Goal: Find specific page/section: Find specific page/section

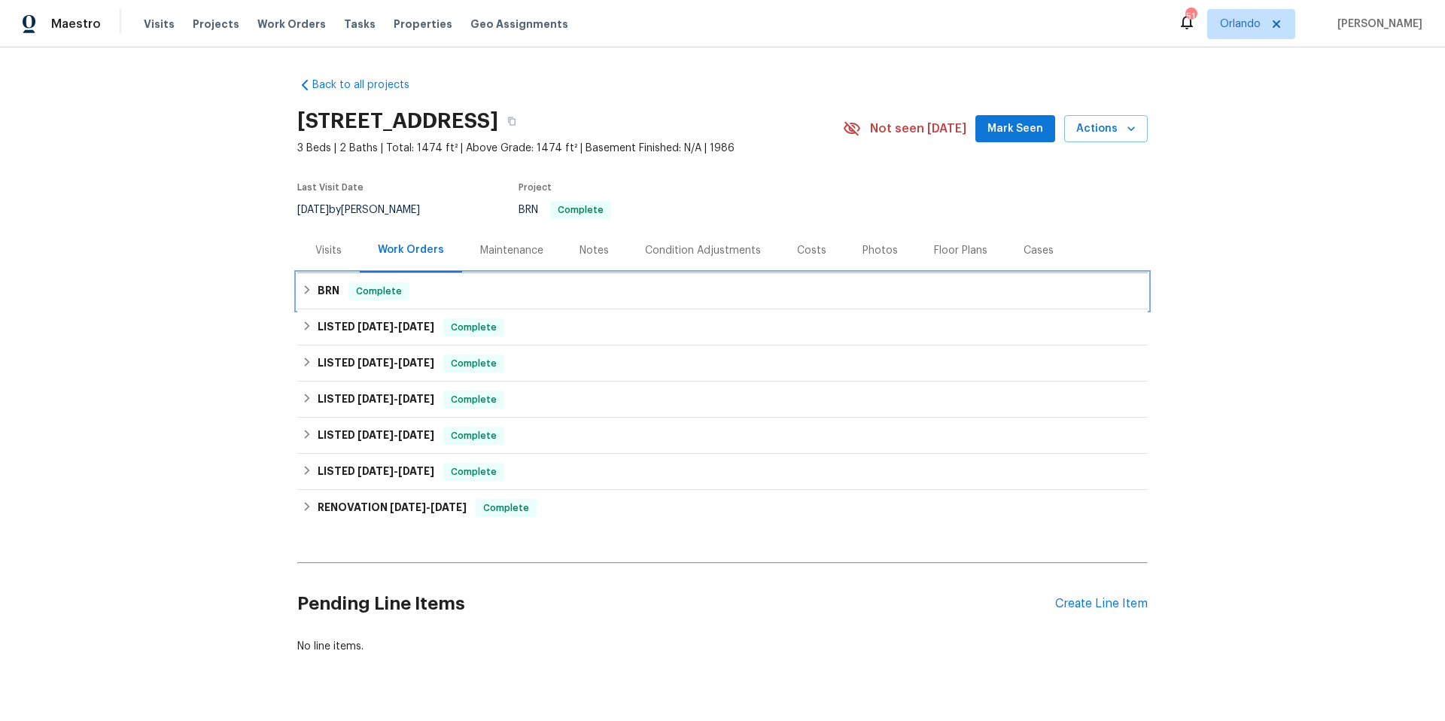
click at [610, 298] on div "BRN Complete" at bounding box center [722, 291] width 841 height 18
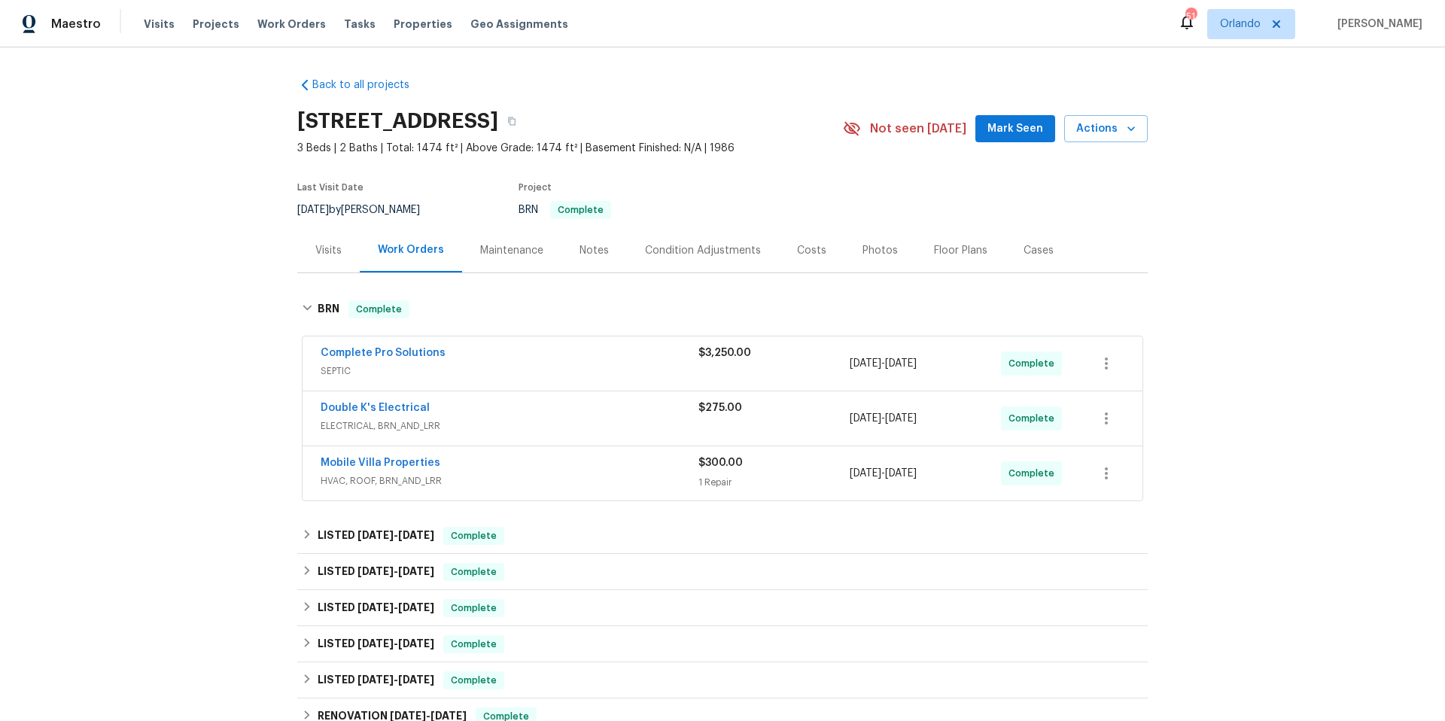
click at [555, 469] on div "Mobile Villa Properties" at bounding box center [510, 464] width 378 height 18
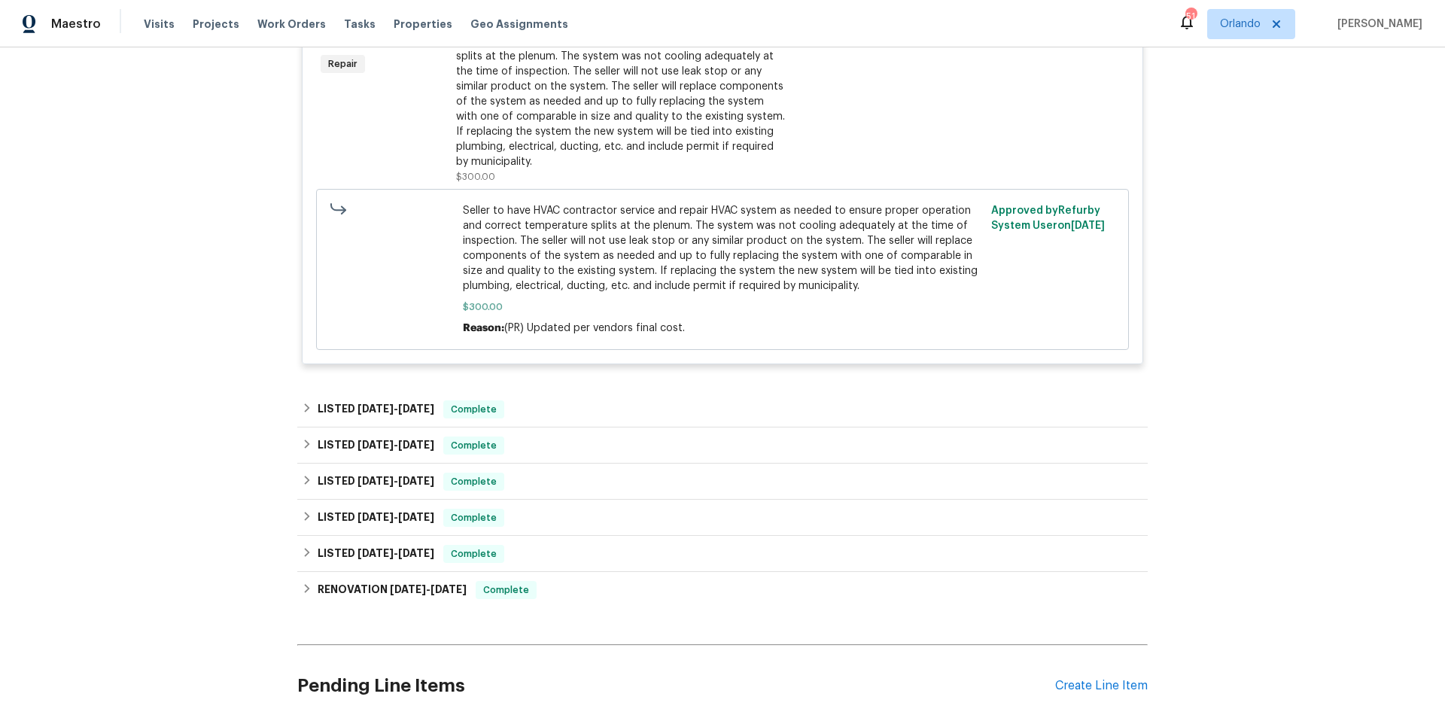
scroll to position [532, 0]
click at [568, 419] on div "LISTED [DATE] - [DATE] Complete" at bounding box center [722, 407] width 850 height 36
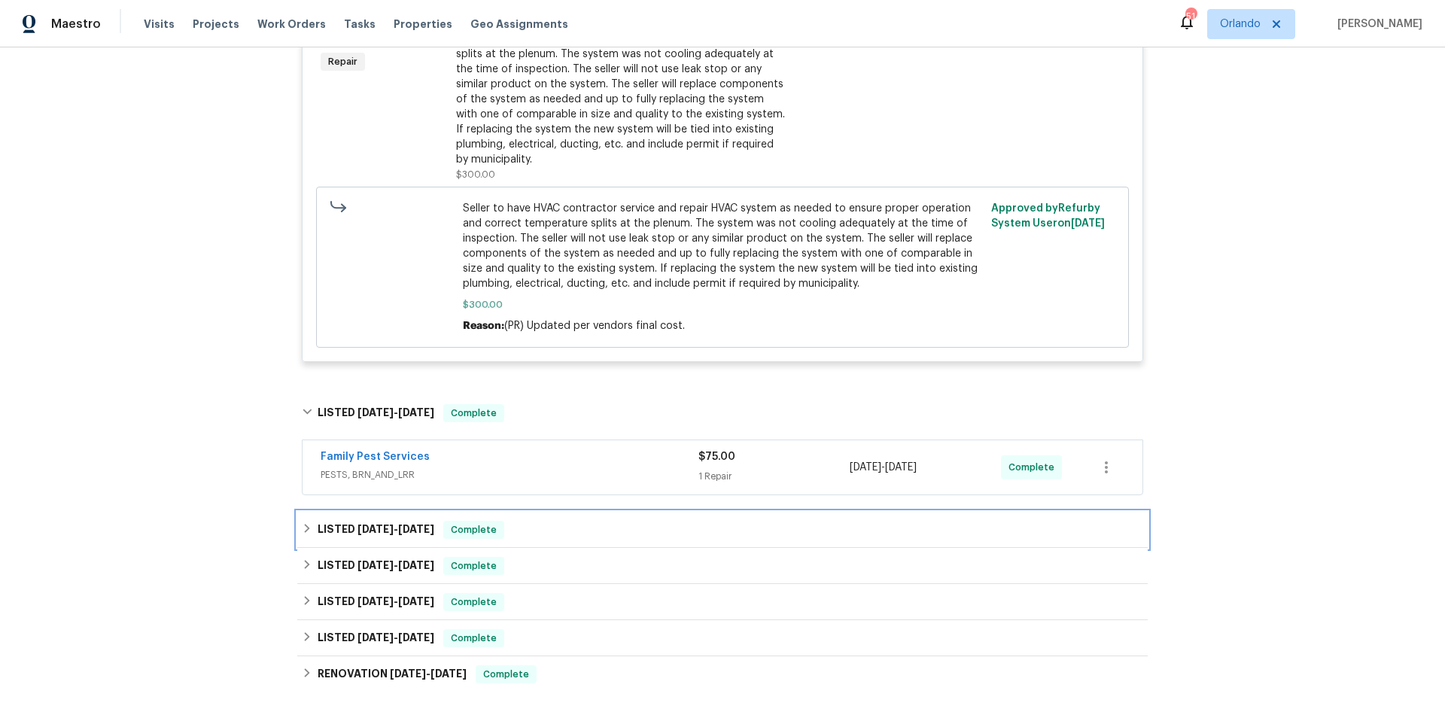
click at [551, 524] on div "LISTED [DATE] - [DATE] Complete" at bounding box center [722, 530] width 841 height 18
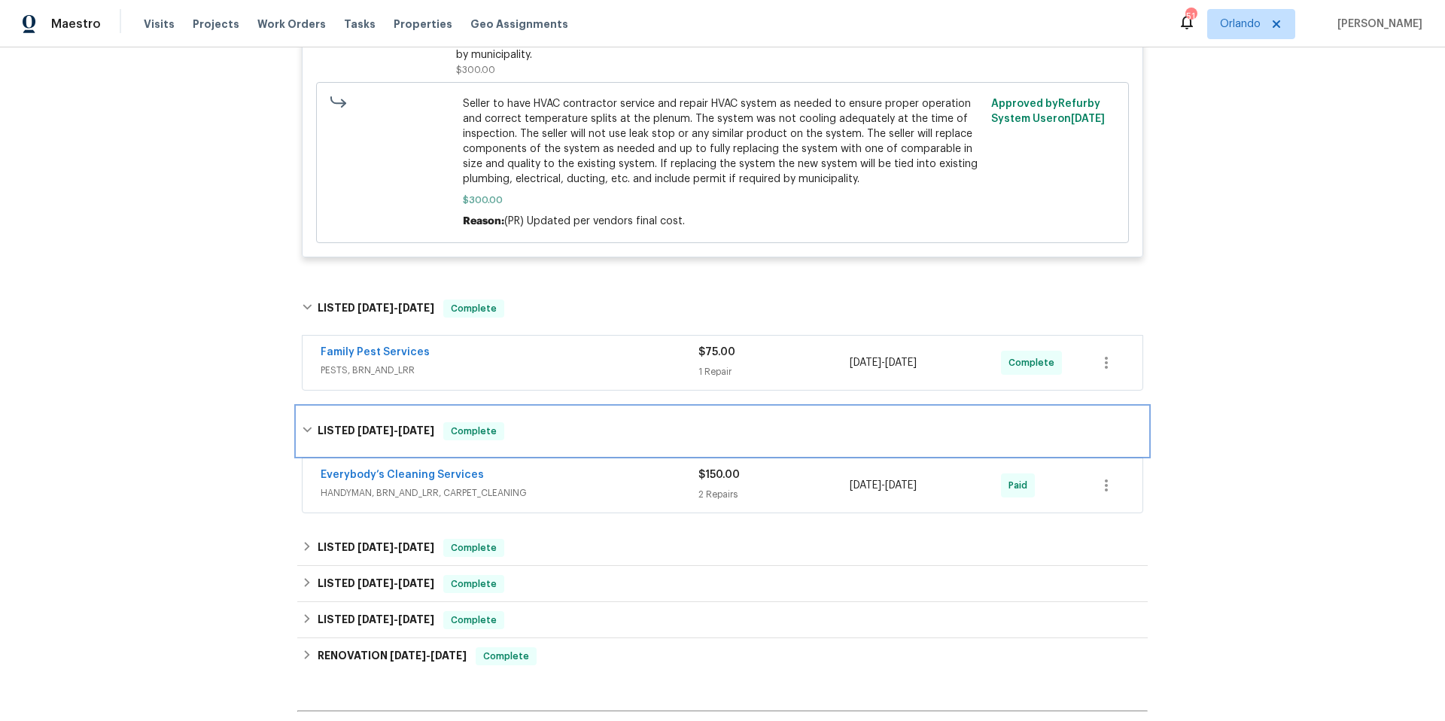
scroll to position [655, 0]
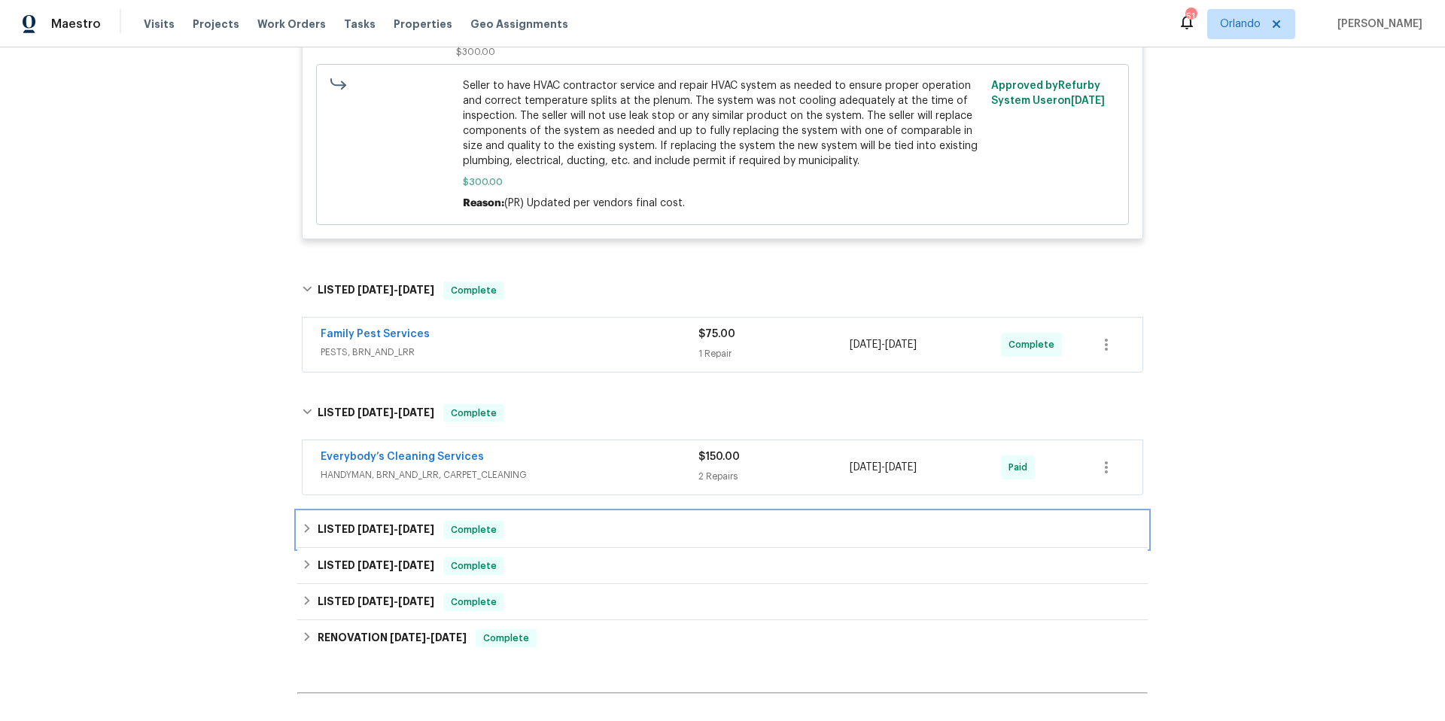
click at [551, 523] on div "LISTED [DATE] - [DATE] Complete" at bounding box center [722, 530] width 841 height 18
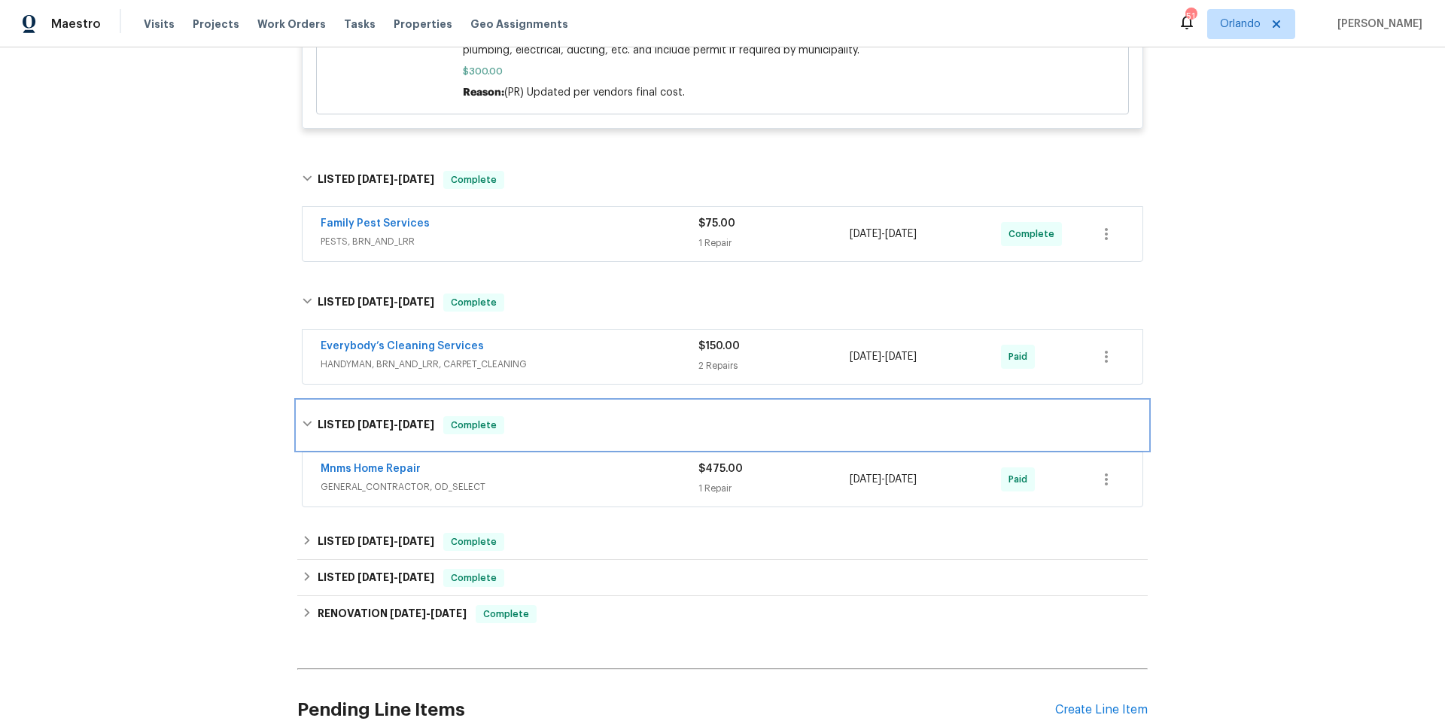
scroll to position [769, 0]
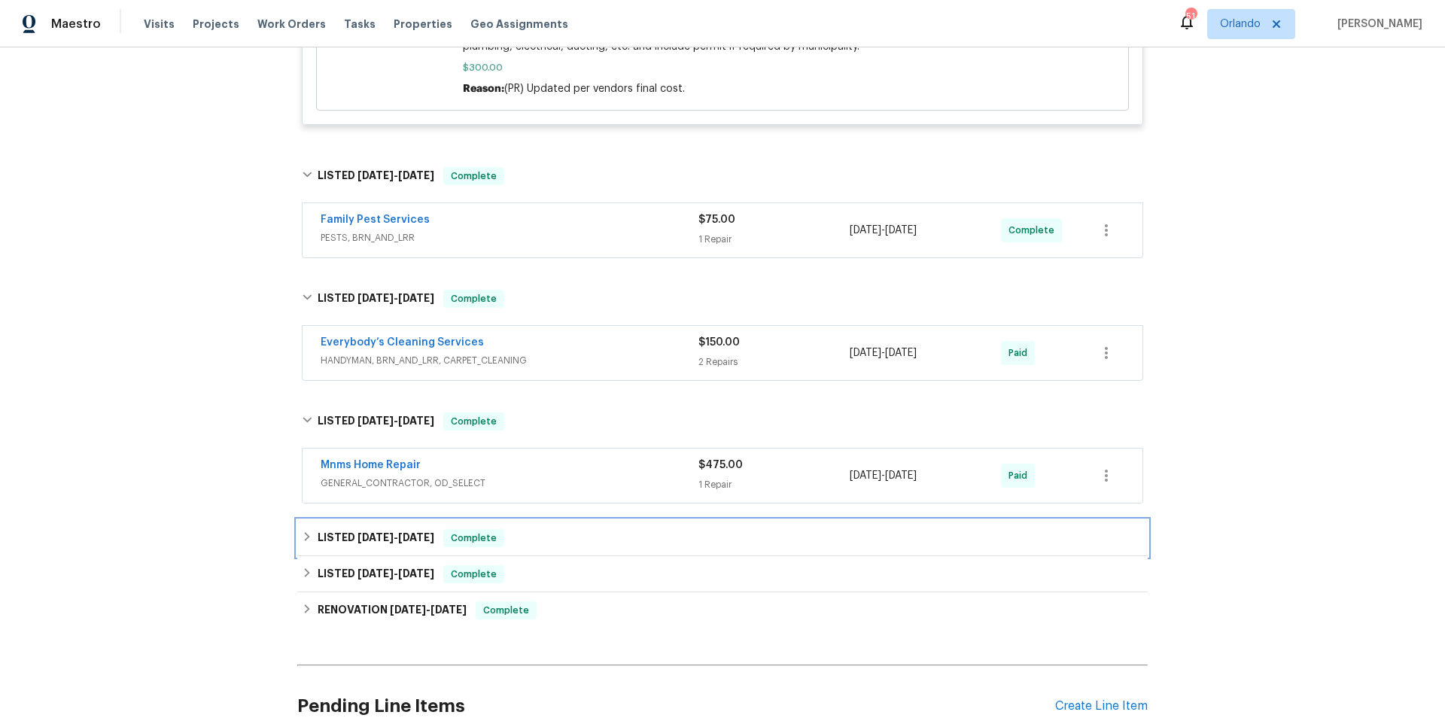
click at [543, 534] on div "LISTED [DATE] - [DATE] Complete" at bounding box center [722, 538] width 841 height 18
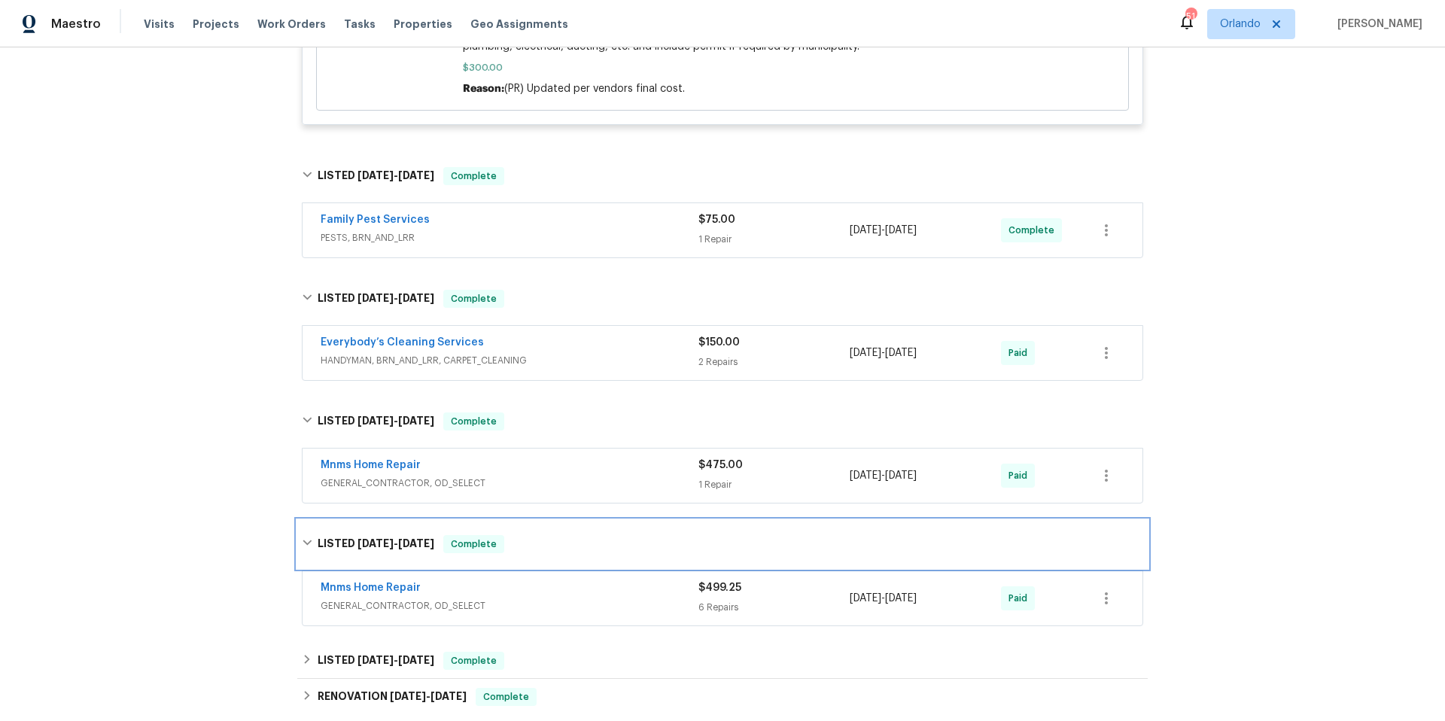
scroll to position [914, 0]
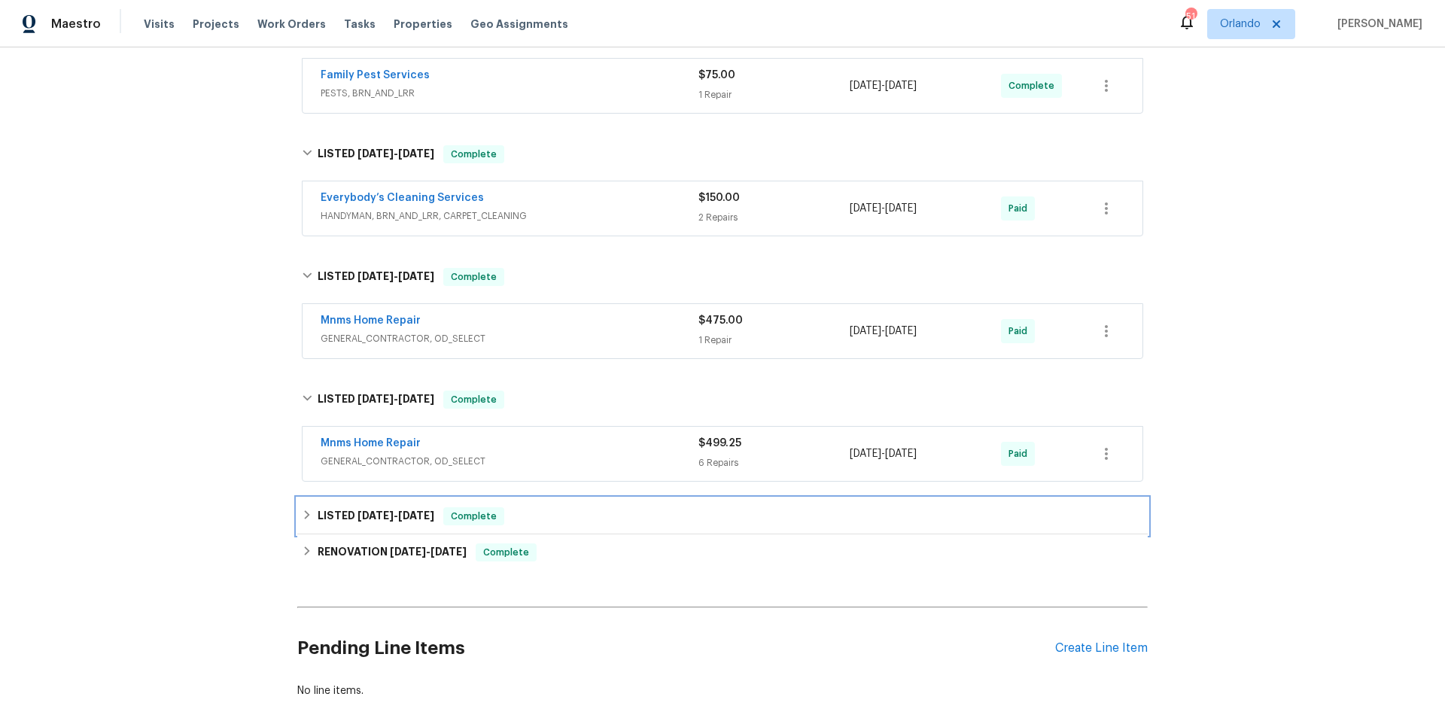
click at [549, 526] on div "LISTED [DATE] - [DATE] Complete" at bounding box center [722, 516] width 850 height 36
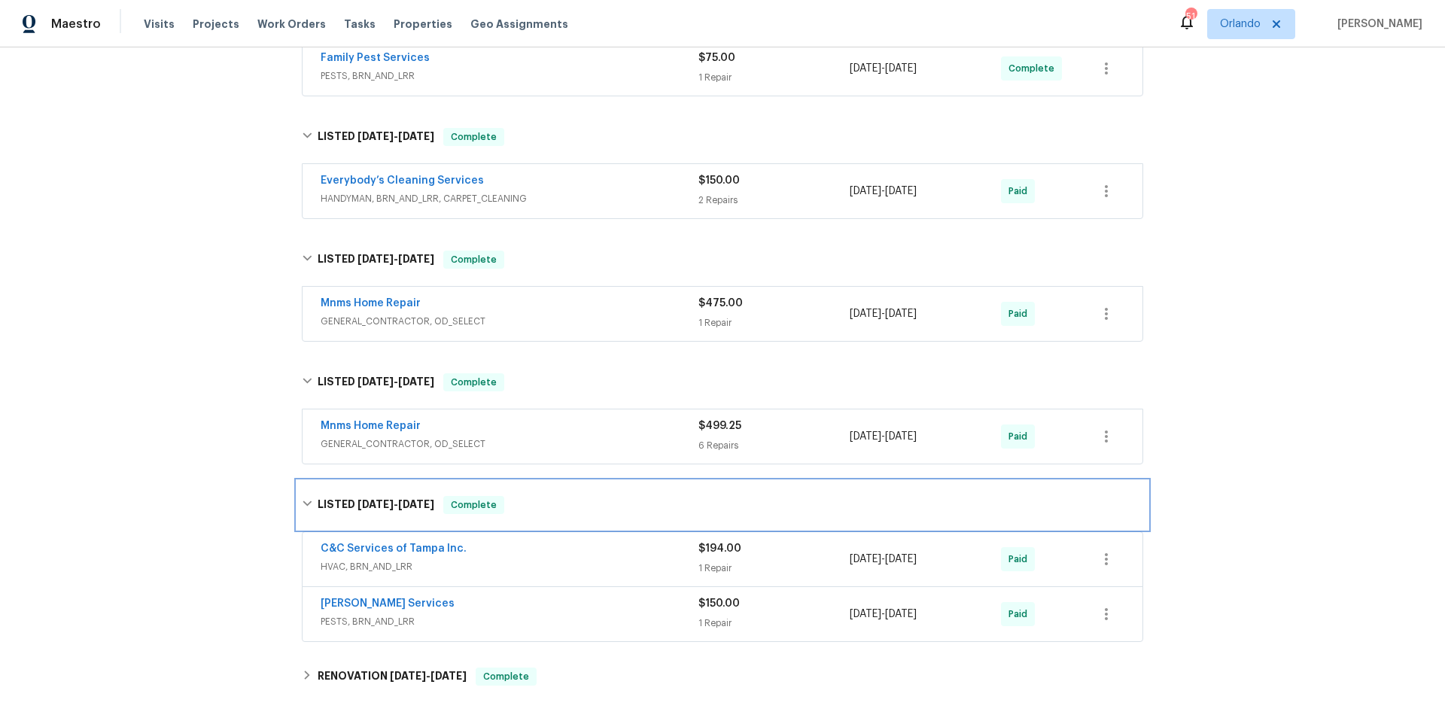
scroll to position [939, 0]
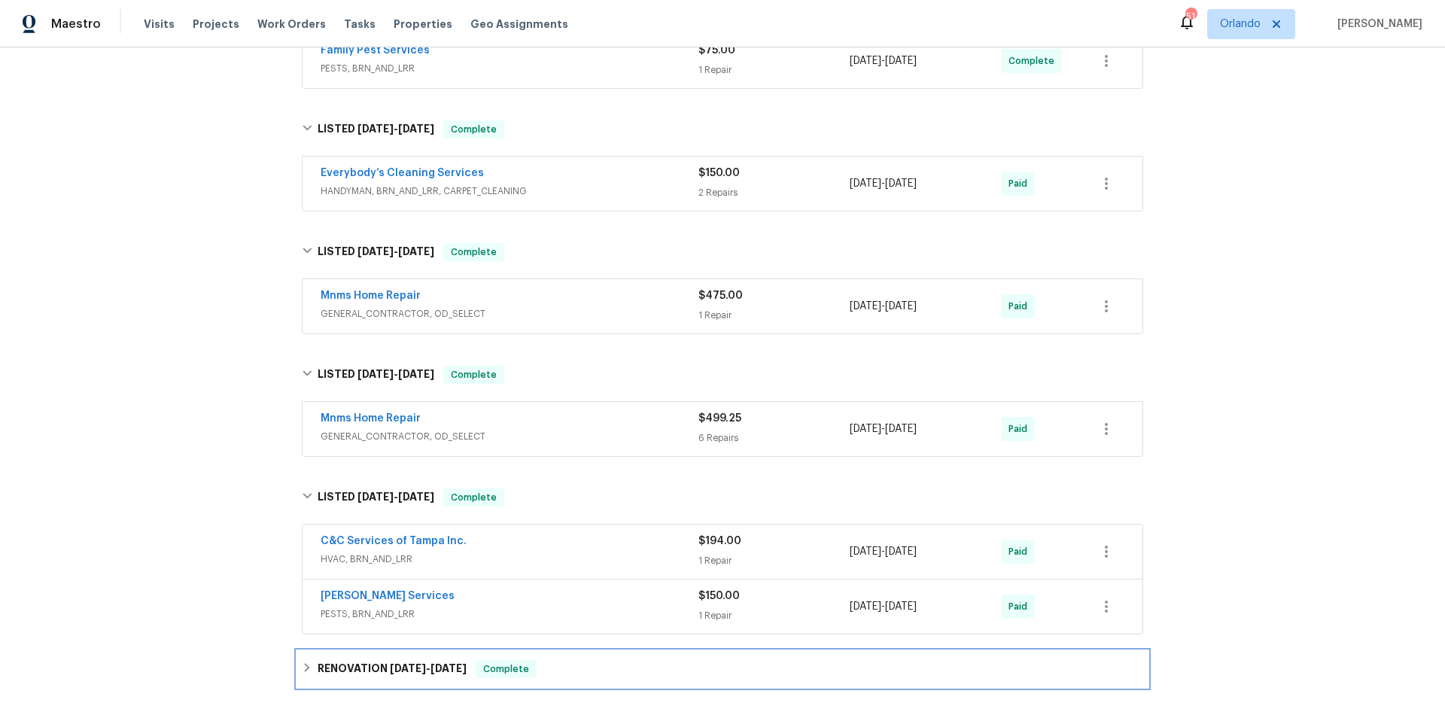
click at [583, 677] on div "RENOVATION [DATE] - [DATE] Complete" at bounding box center [722, 669] width 841 height 18
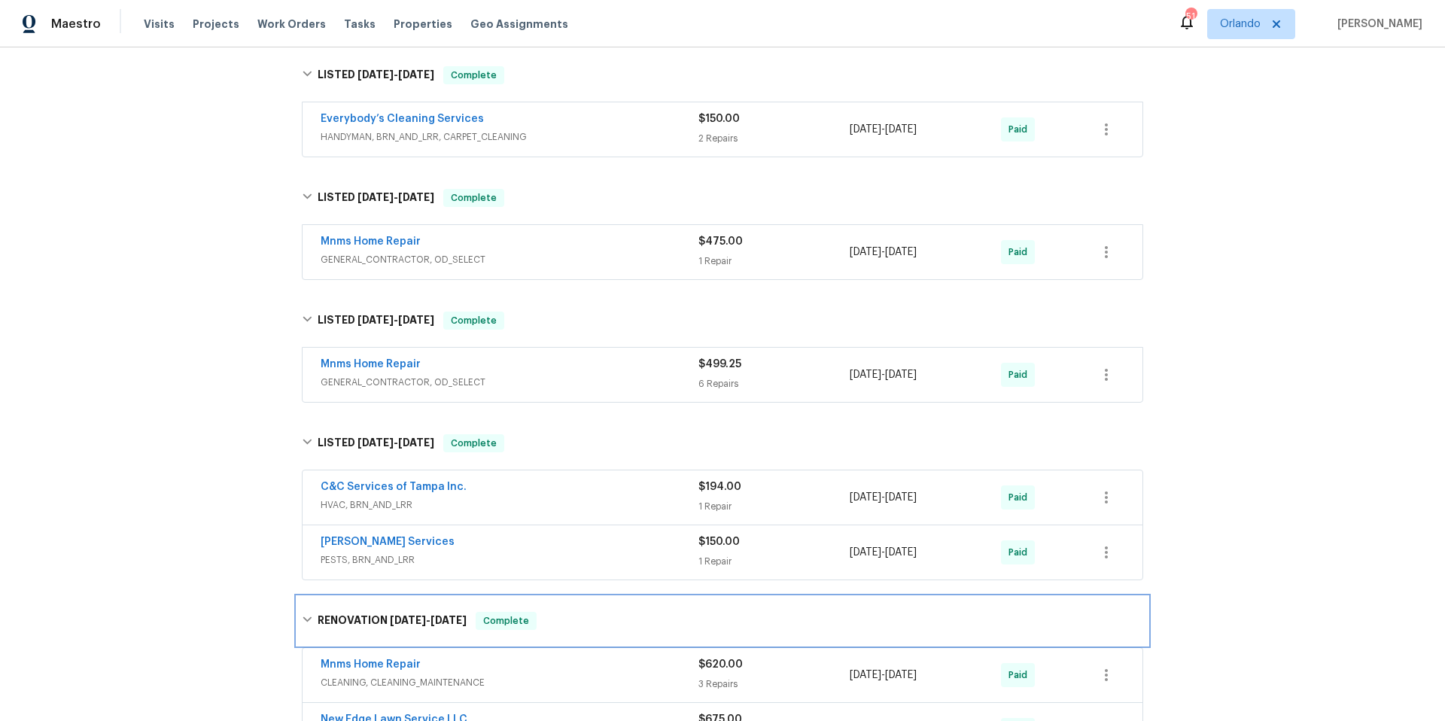
scroll to position [1243, 0]
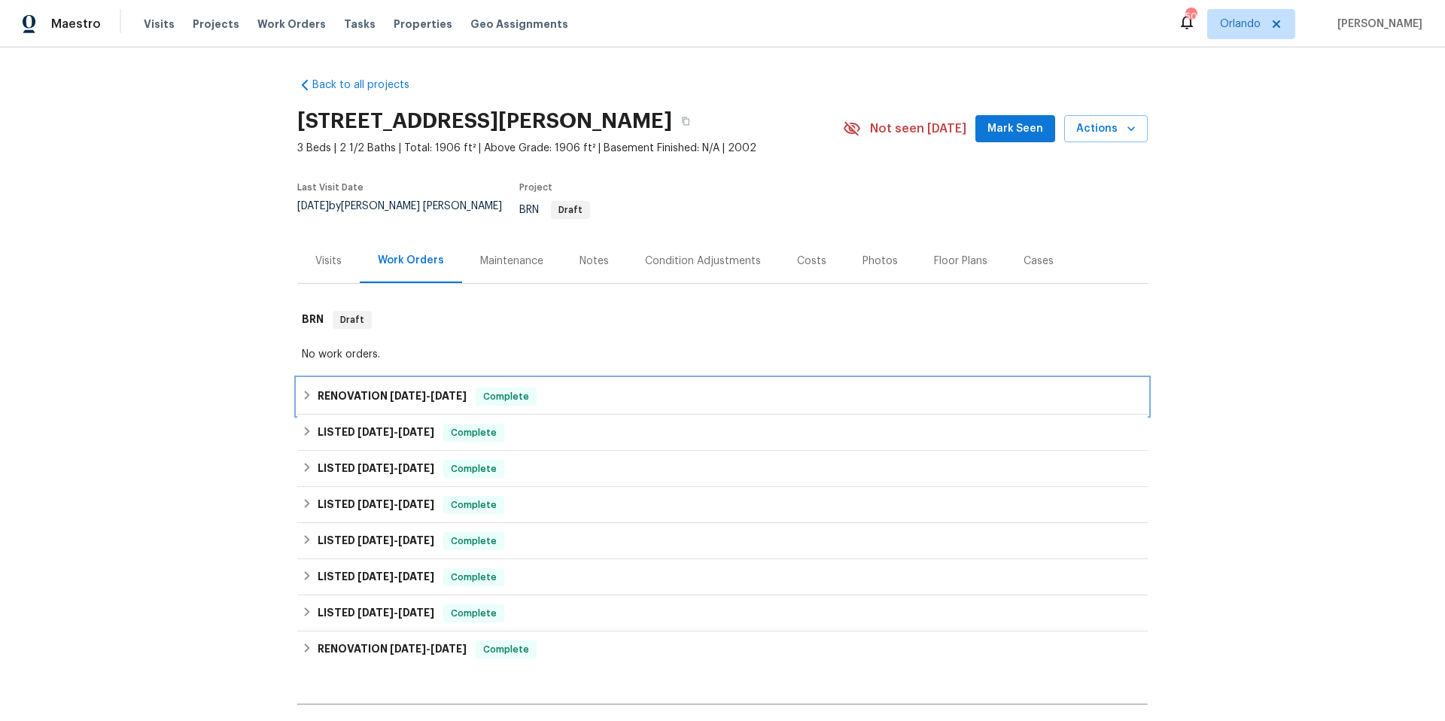
click at [555, 388] on div "RENOVATION 6/25/25 - 6/25/25 Complete" at bounding box center [722, 397] width 841 height 18
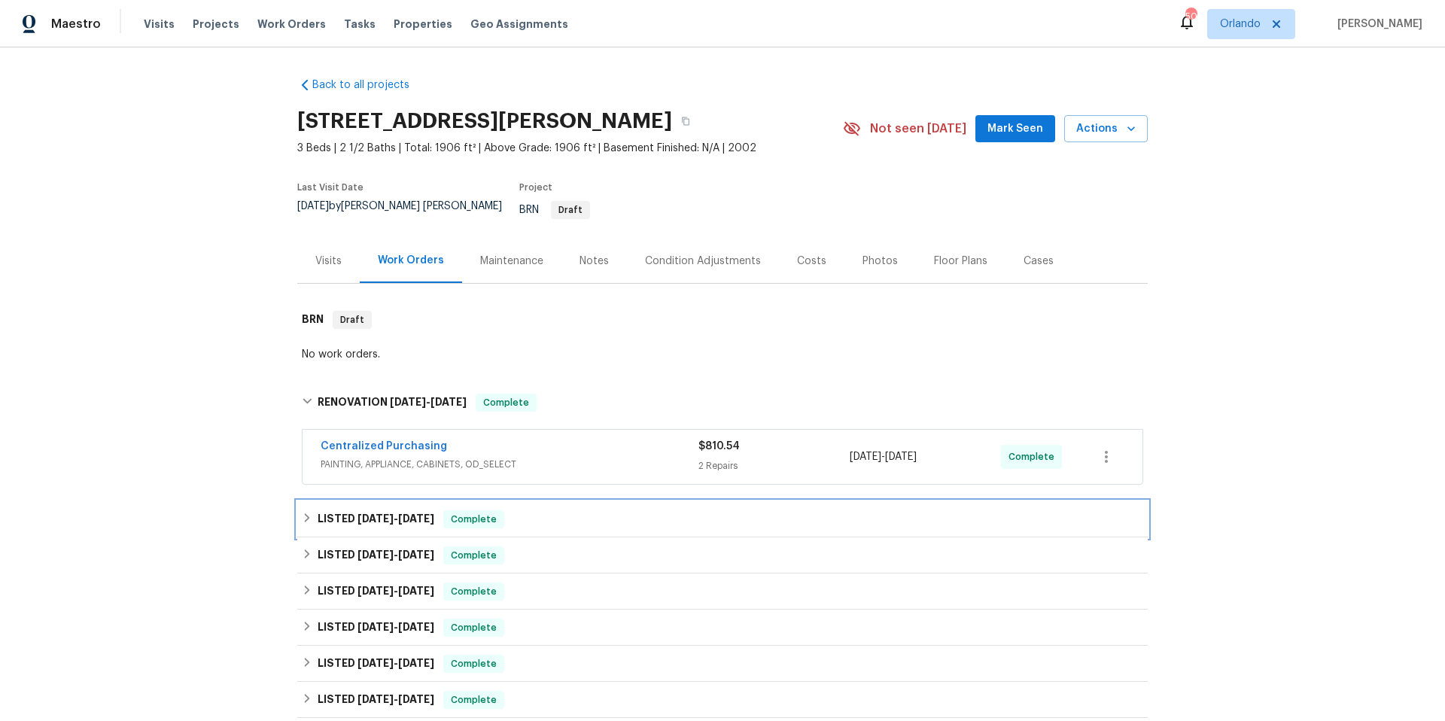
click at [551, 510] on div "LISTED 6/25/25 - 7/1/25 Complete" at bounding box center [722, 519] width 841 height 18
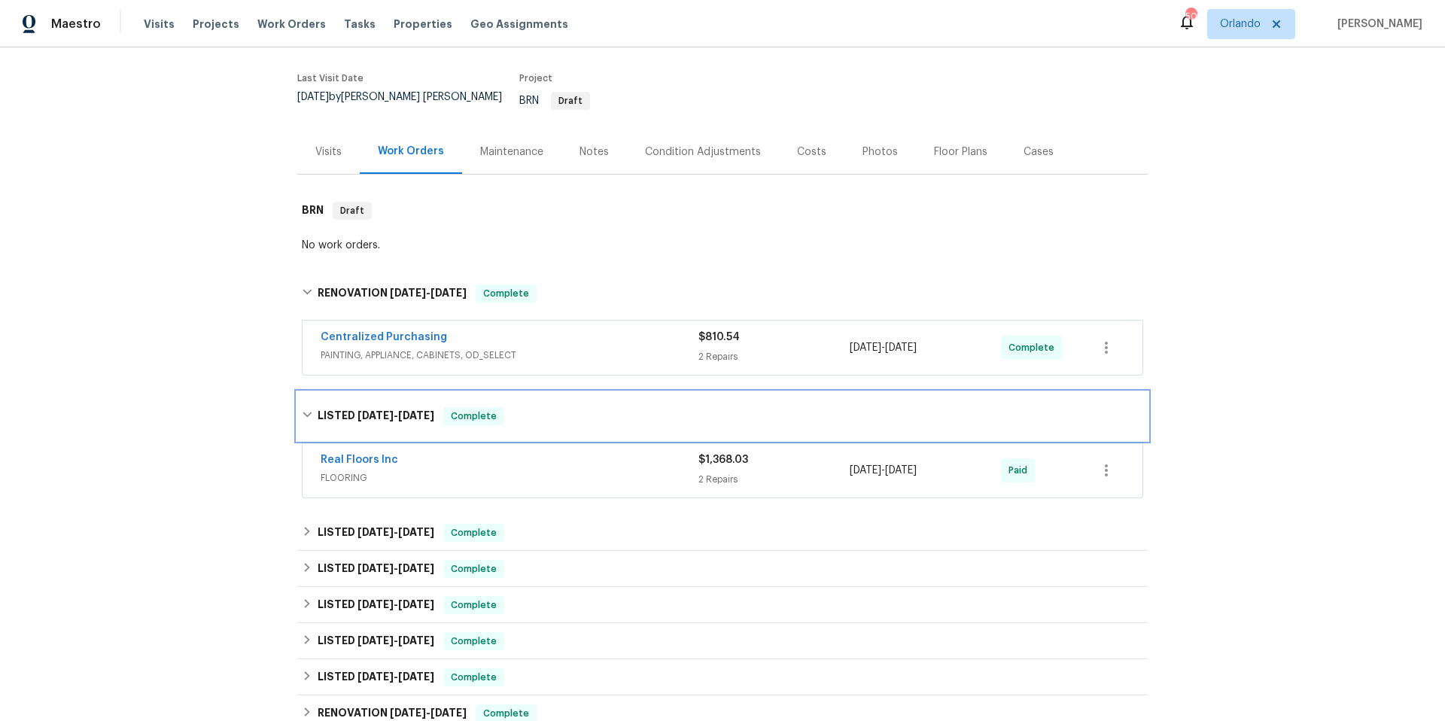
scroll to position [117, 0]
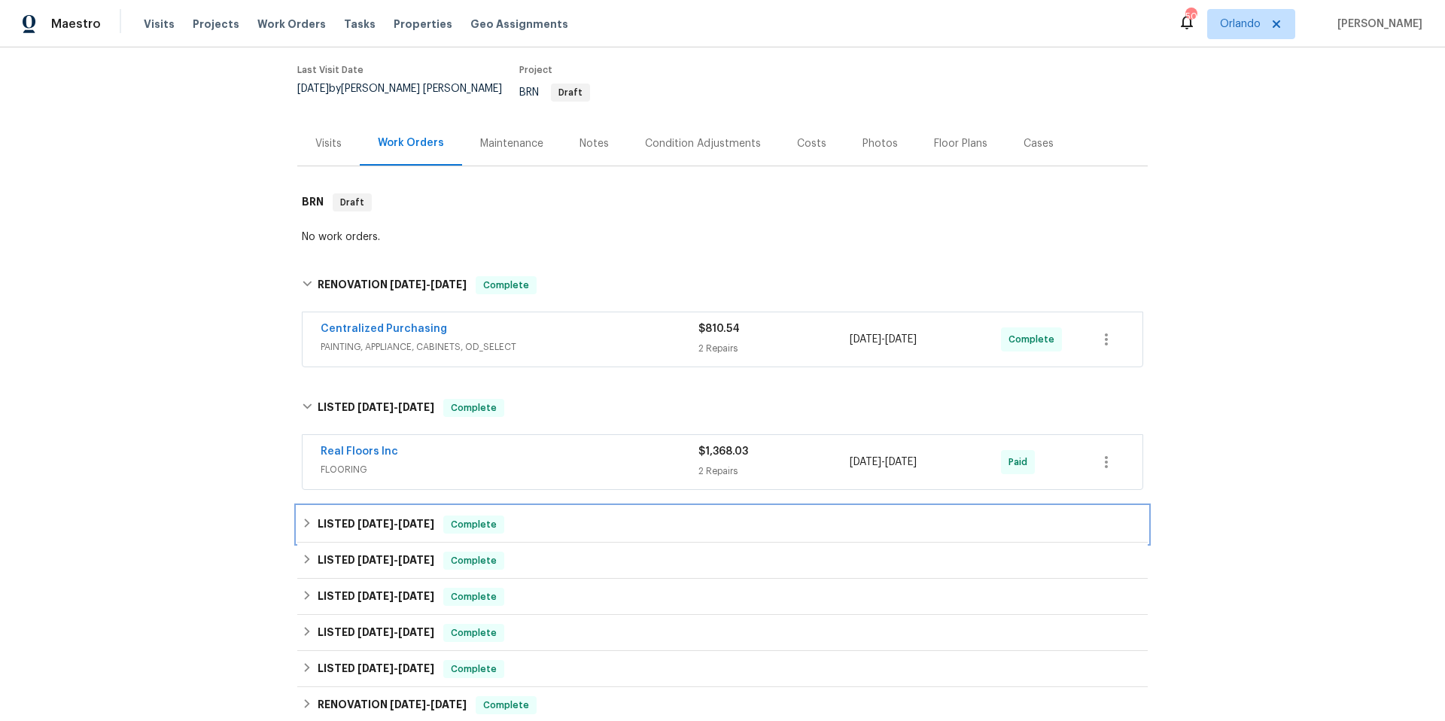
click at [550, 516] on div "LISTED 6/25/25 - 7/2/25 Complete" at bounding box center [722, 525] width 841 height 18
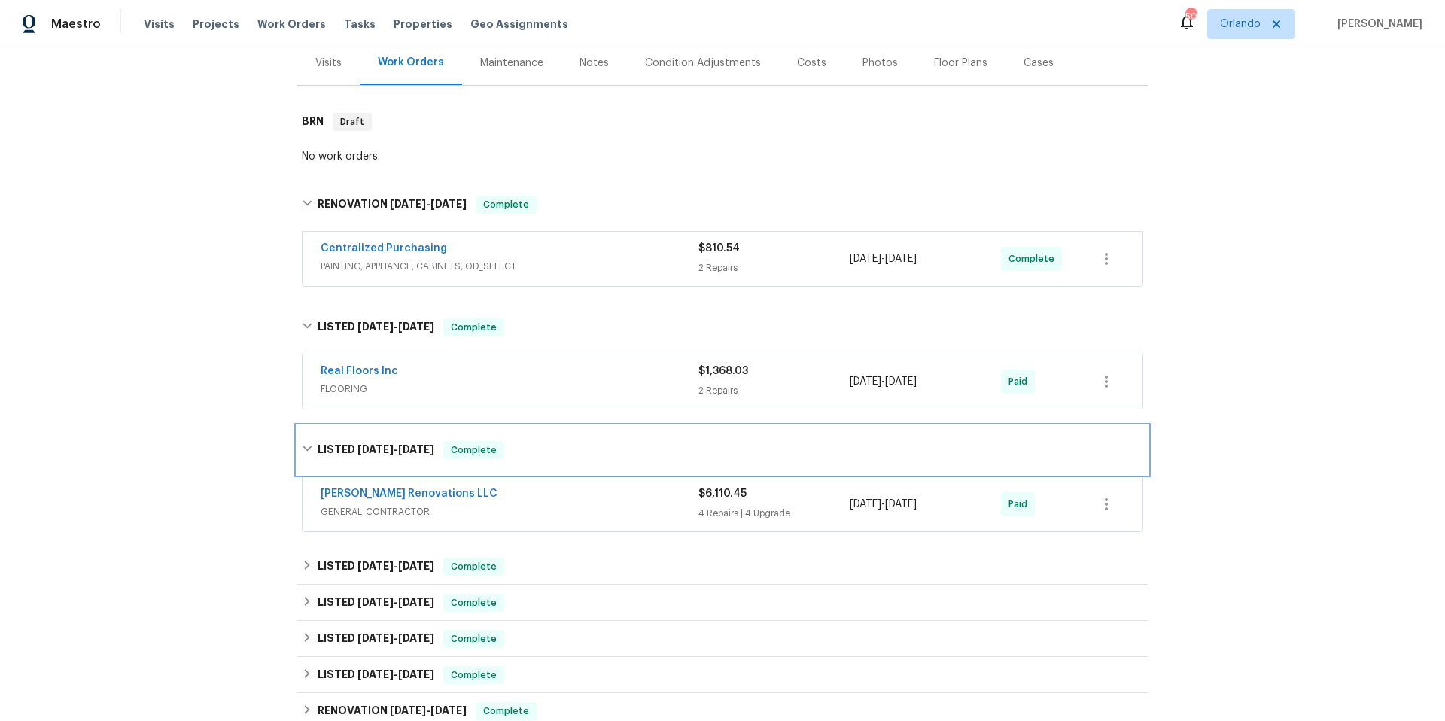
scroll to position [224, 0]
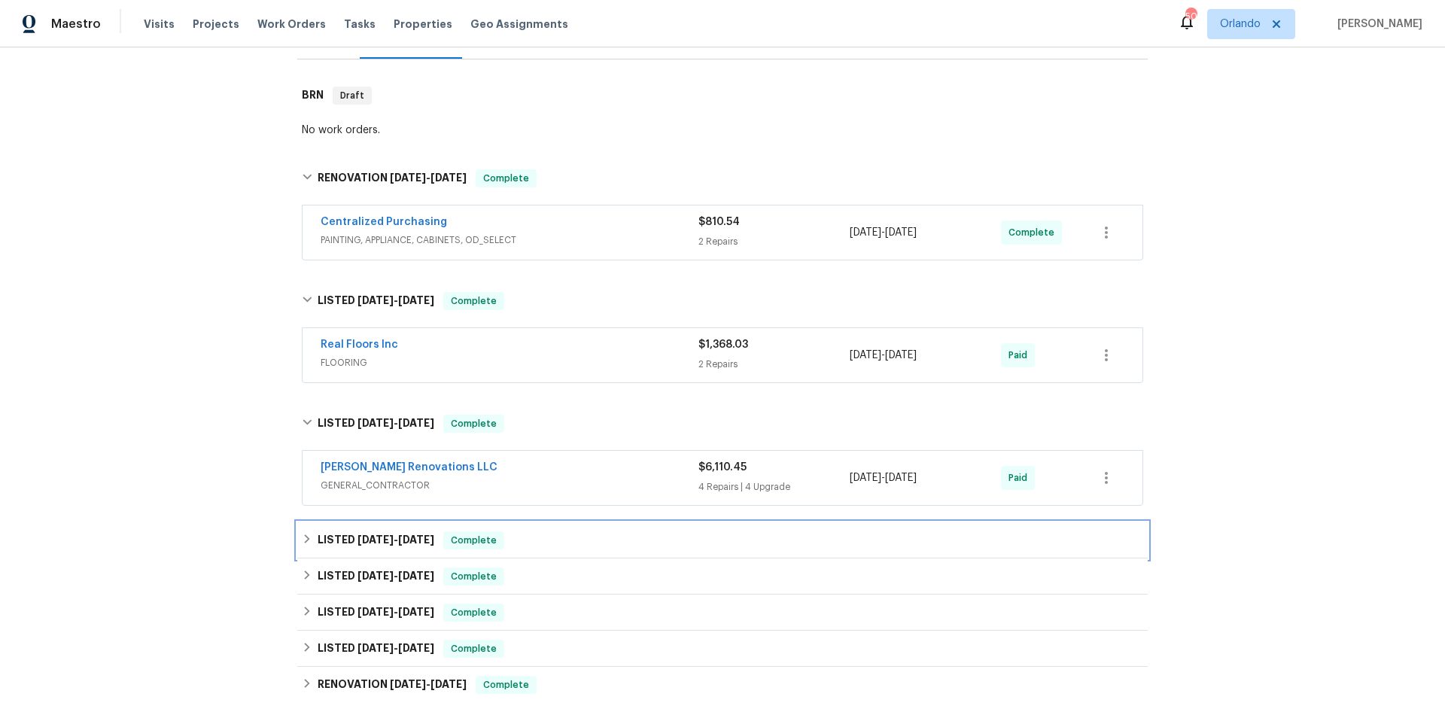
click at [555, 533] on div "LISTED 6/4/25 - 6/9/25 Complete" at bounding box center [722, 540] width 841 height 18
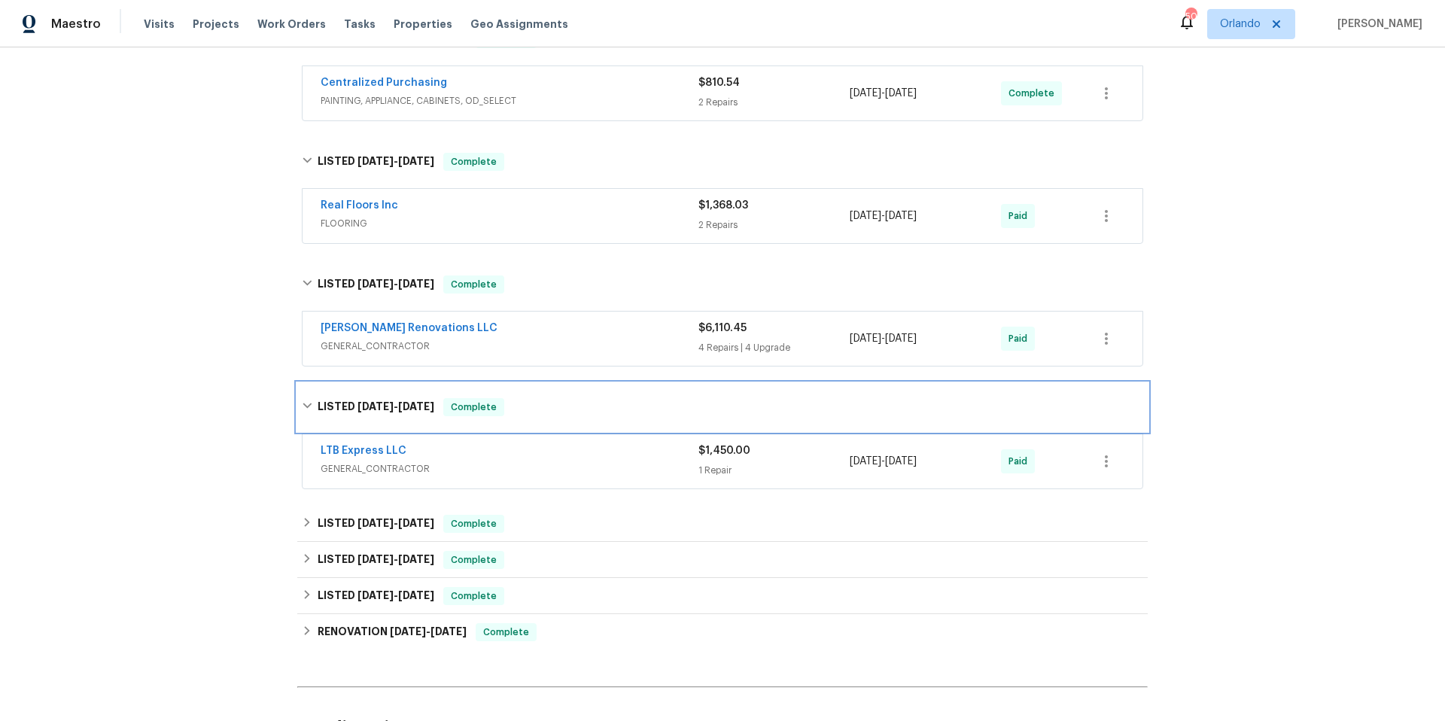
scroll to position [364, 0]
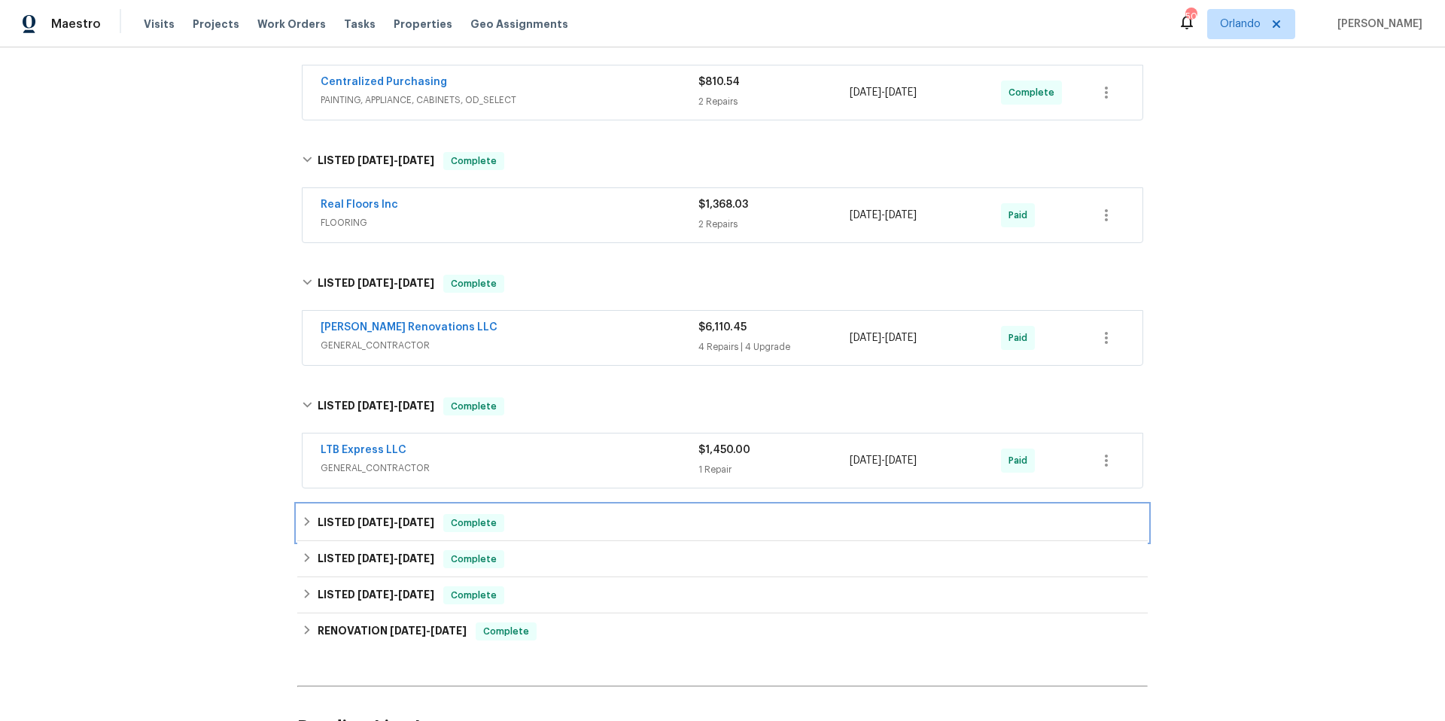
click at [549, 514] on div "LISTED 5/5/25 - 5/22/25 Complete" at bounding box center [722, 523] width 841 height 18
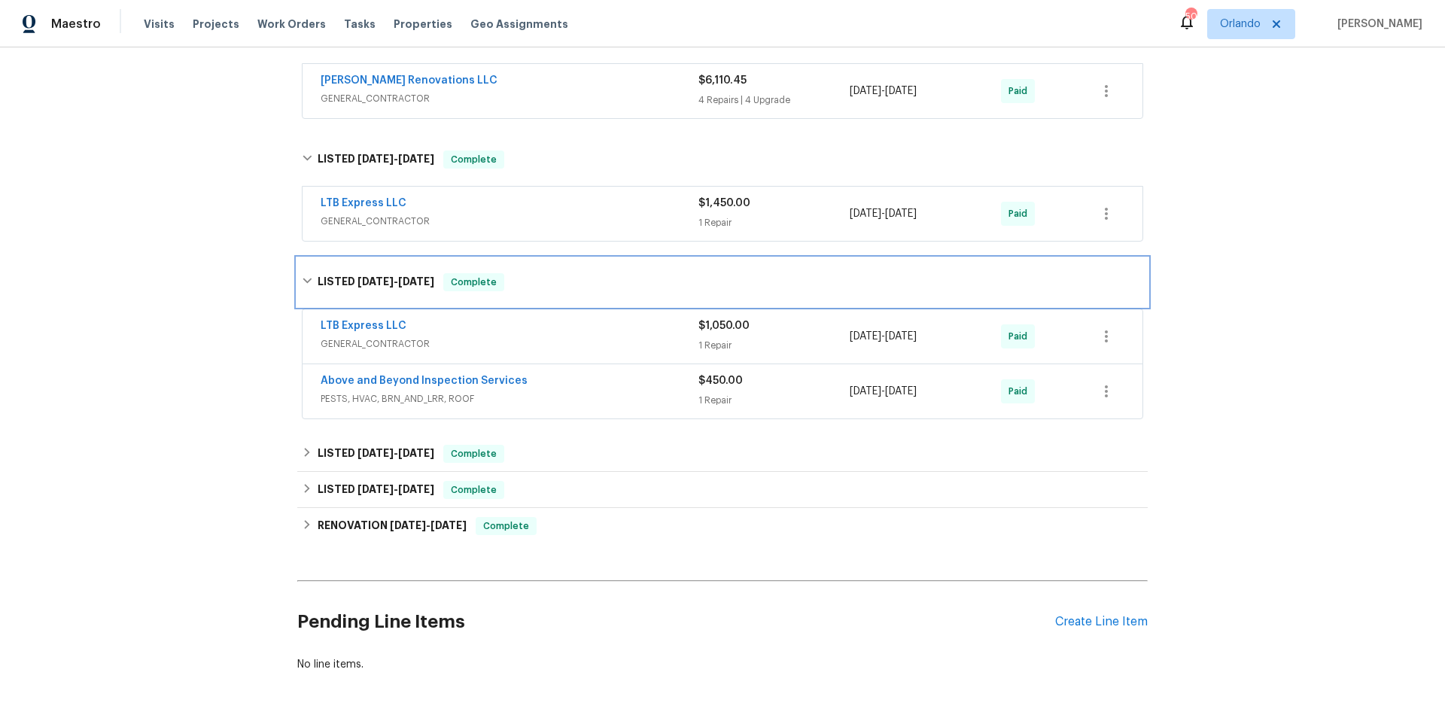
scroll to position [639, 0]
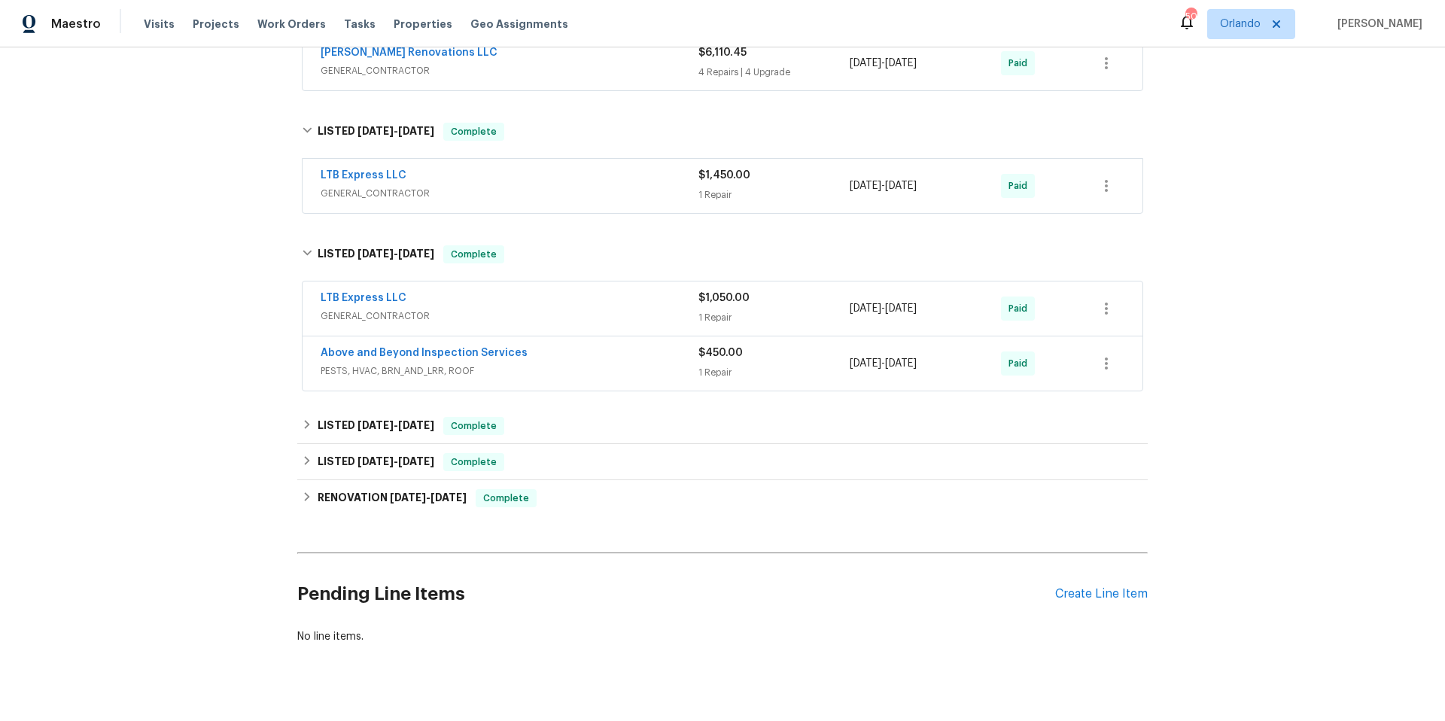
click at [564, 364] on span "PESTS, HVAC, BRN_AND_LRR, ROOF" at bounding box center [510, 371] width 378 height 15
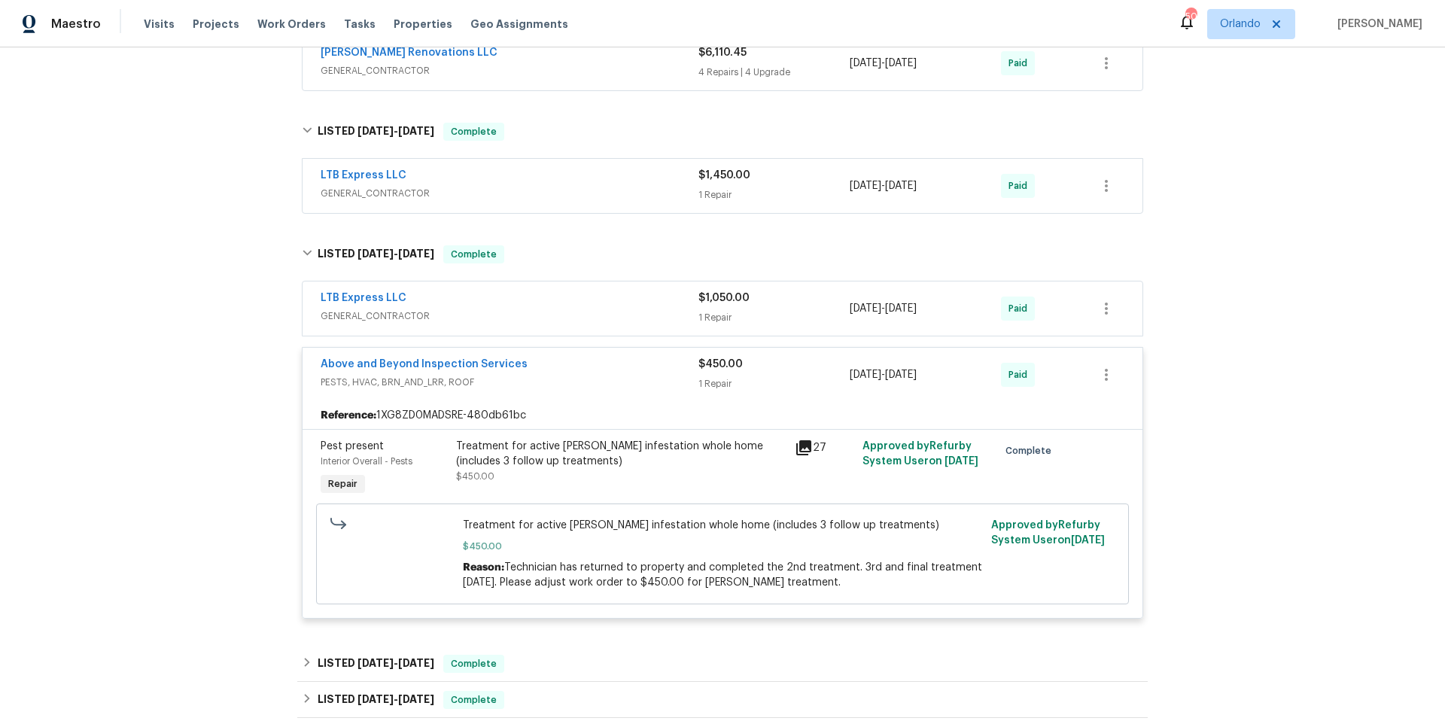
click at [564, 357] on div "Above and Beyond Inspection Services" at bounding box center [510, 366] width 378 height 18
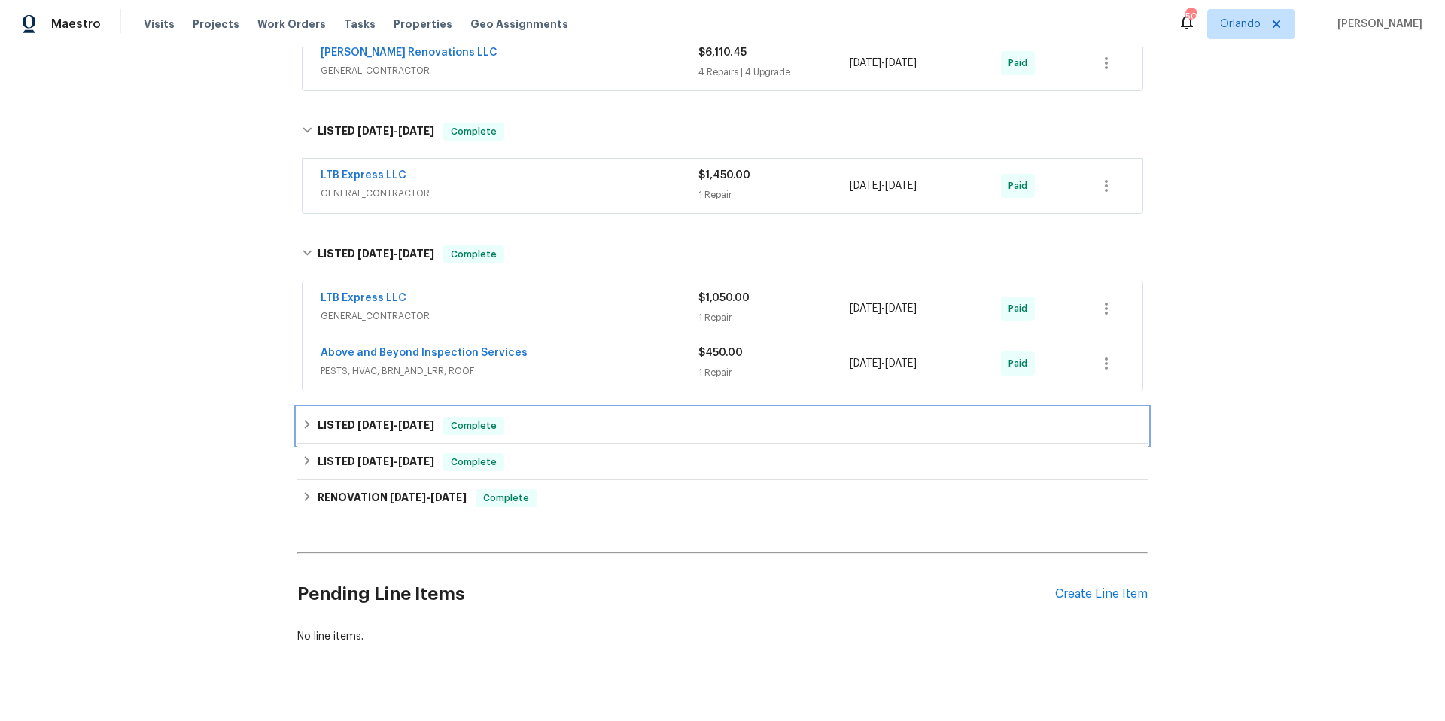
click at [583, 420] on div "LISTED 3/20/25 - 3/21/25 Complete" at bounding box center [722, 426] width 841 height 18
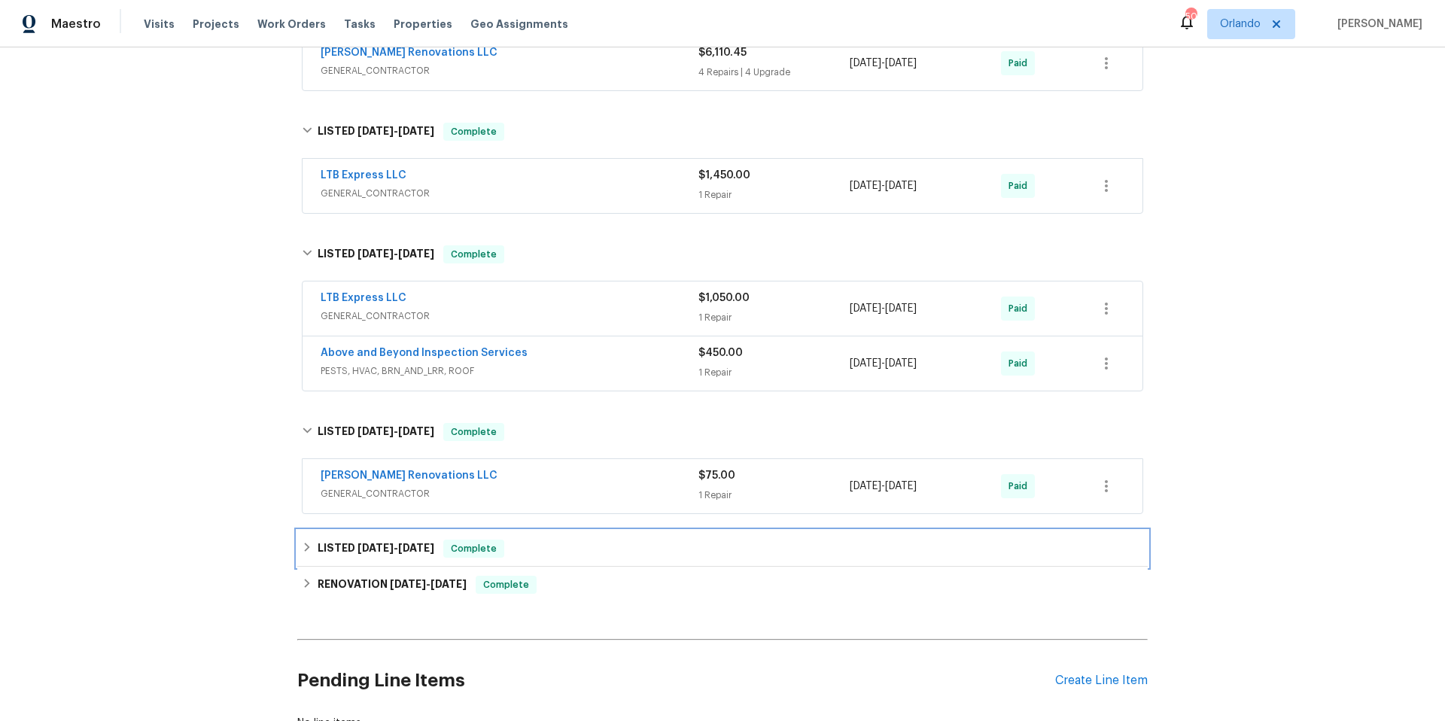
click at [587, 540] on div "LISTED 12/31/24 - 1/8/25 Complete" at bounding box center [722, 549] width 841 height 18
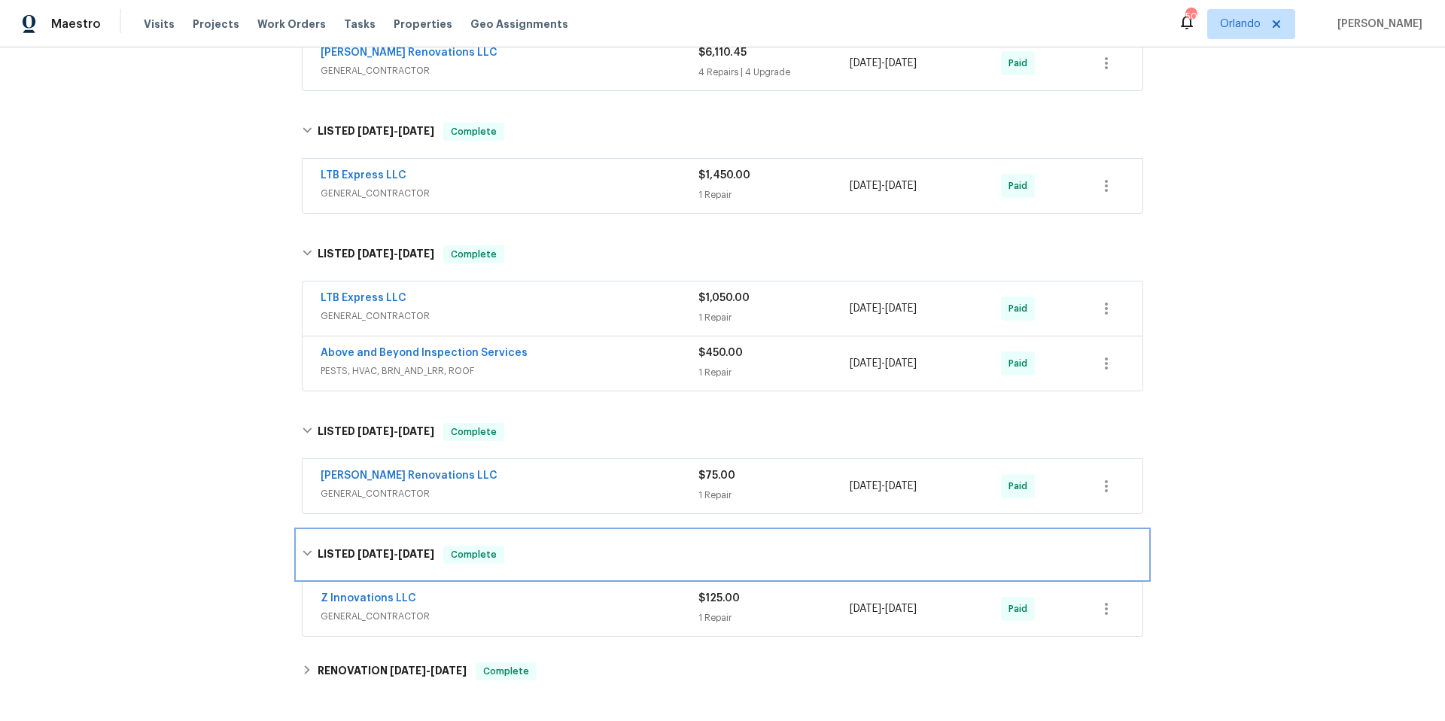
scroll to position [775, 0]
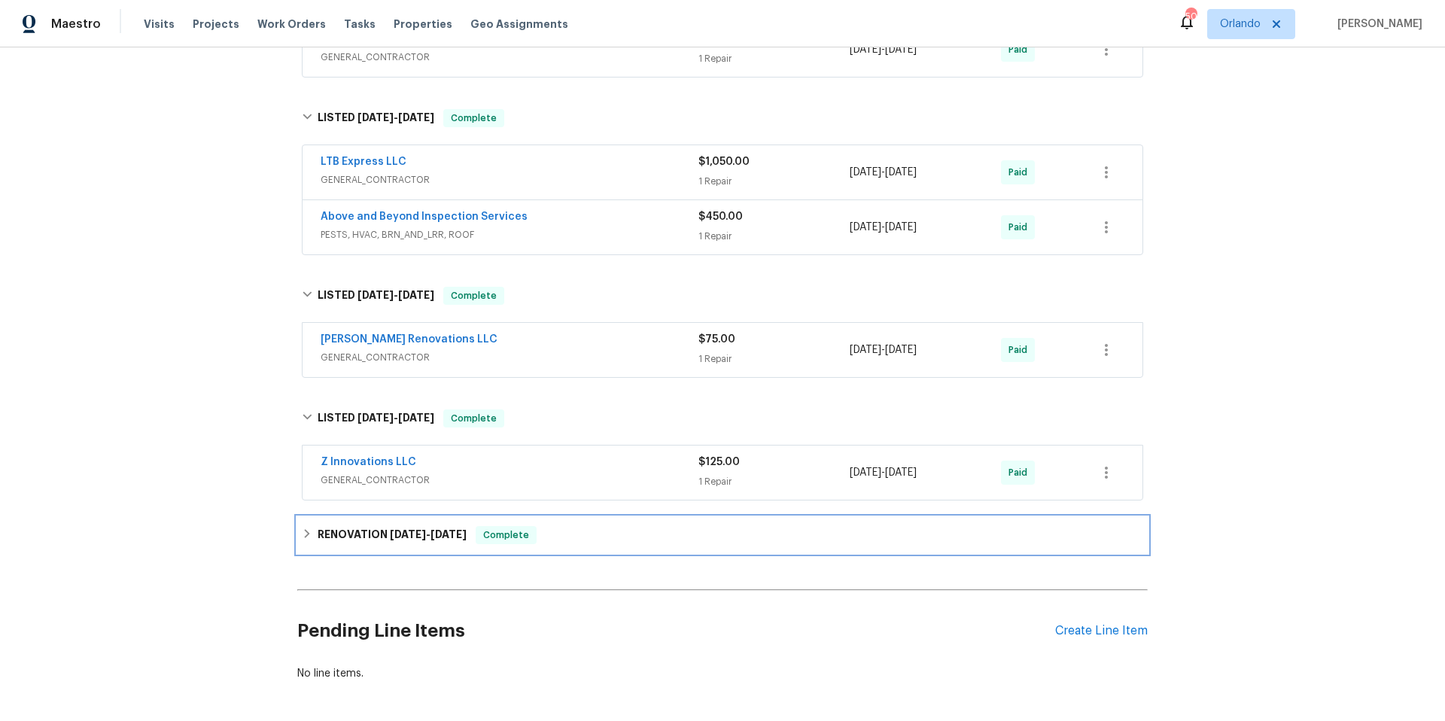
click at [587, 528] on div "RENOVATION 12/3/24 - 12/9/24 Complete" at bounding box center [722, 535] width 841 height 18
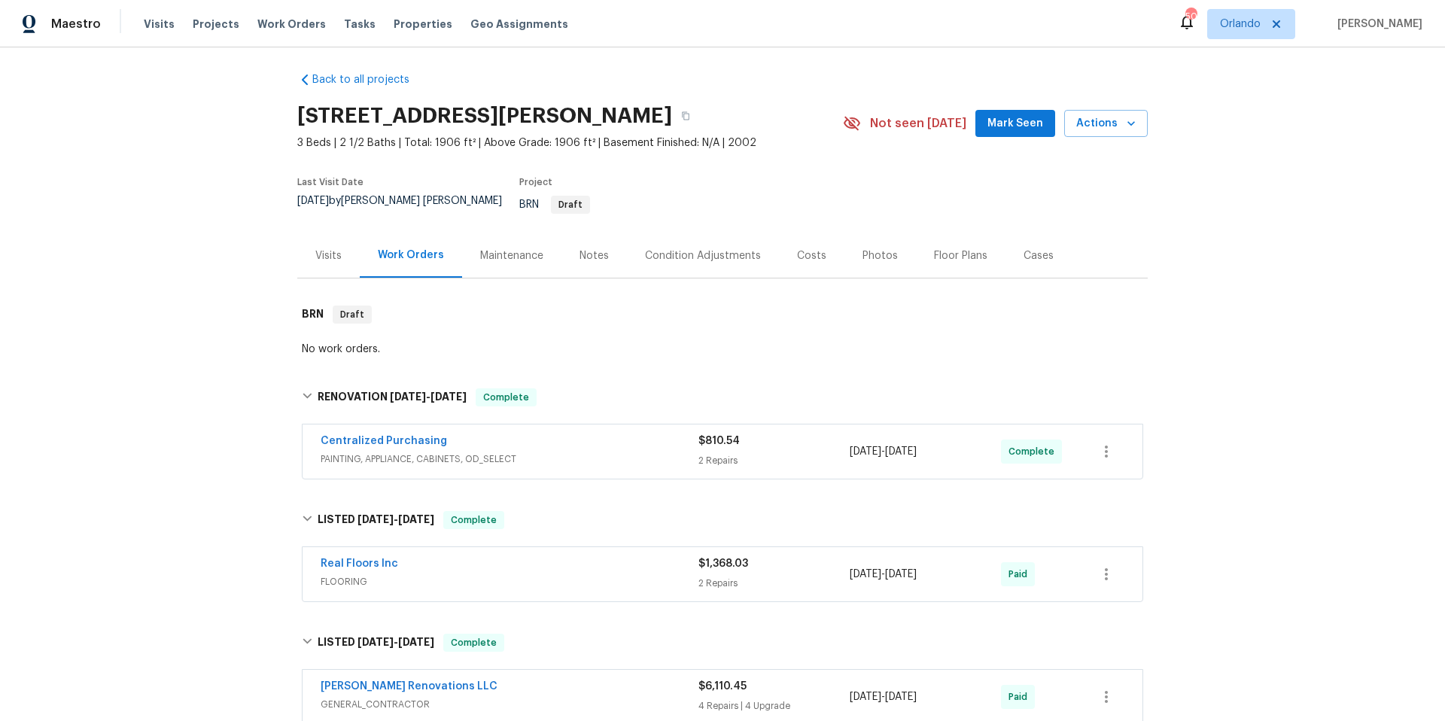
scroll to position [0, 0]
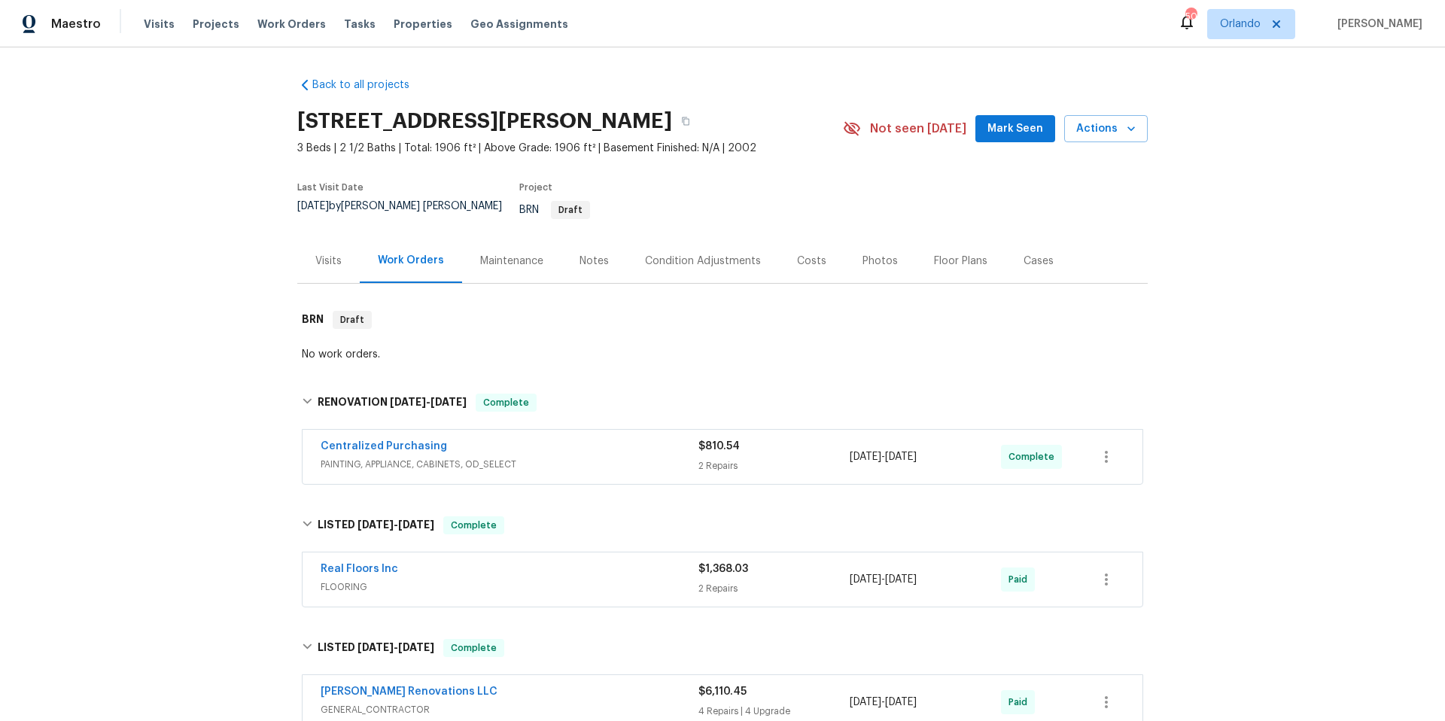
click at [318, 254] on div "Visits" at bounding box center [328, 261] width 26 height 15
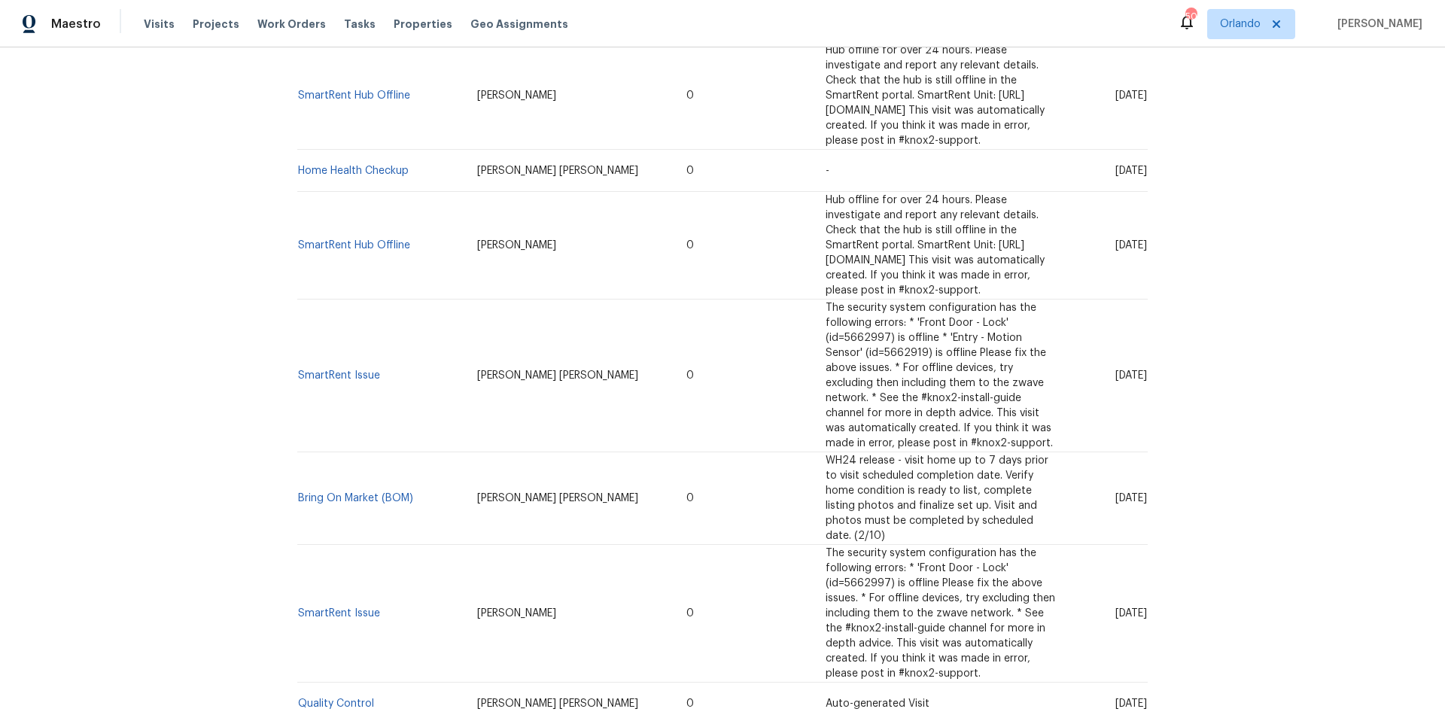
scroll to position [969, 0]
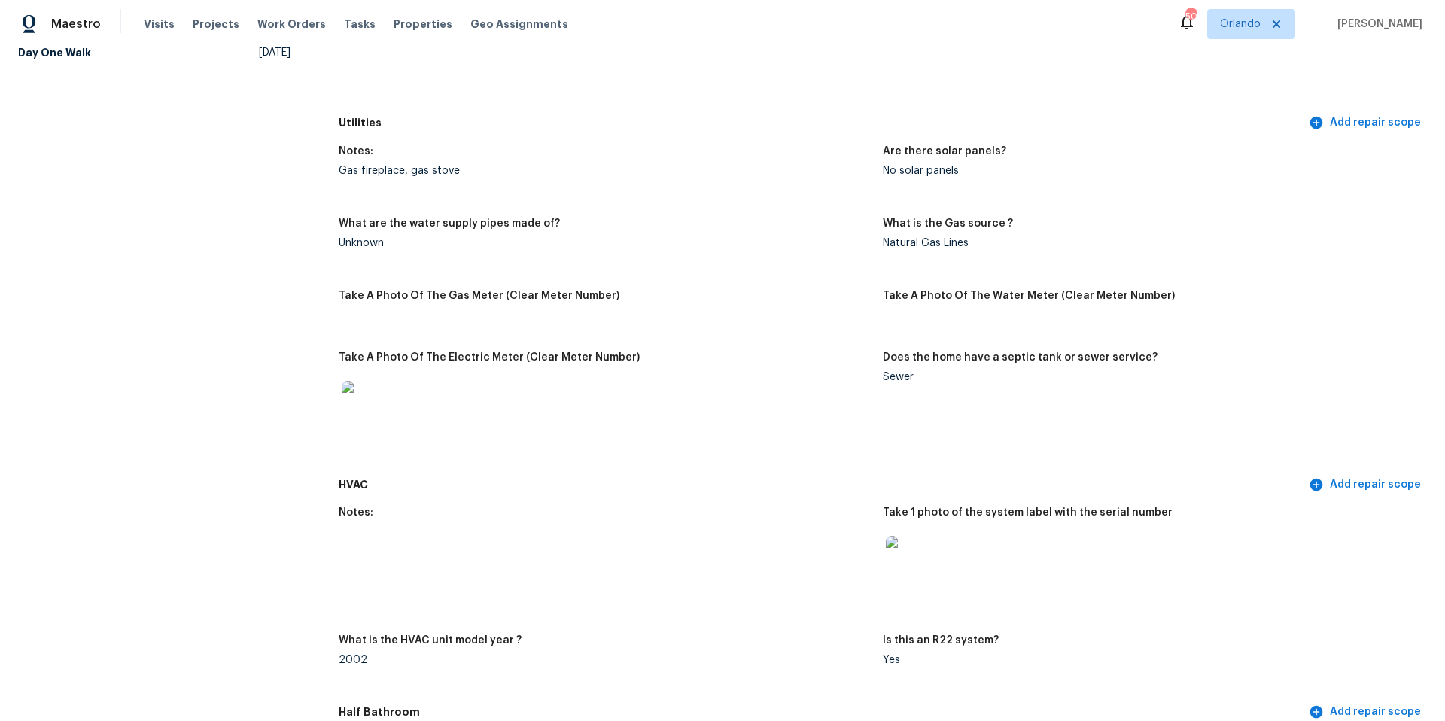
scroll to position [1115, 0]
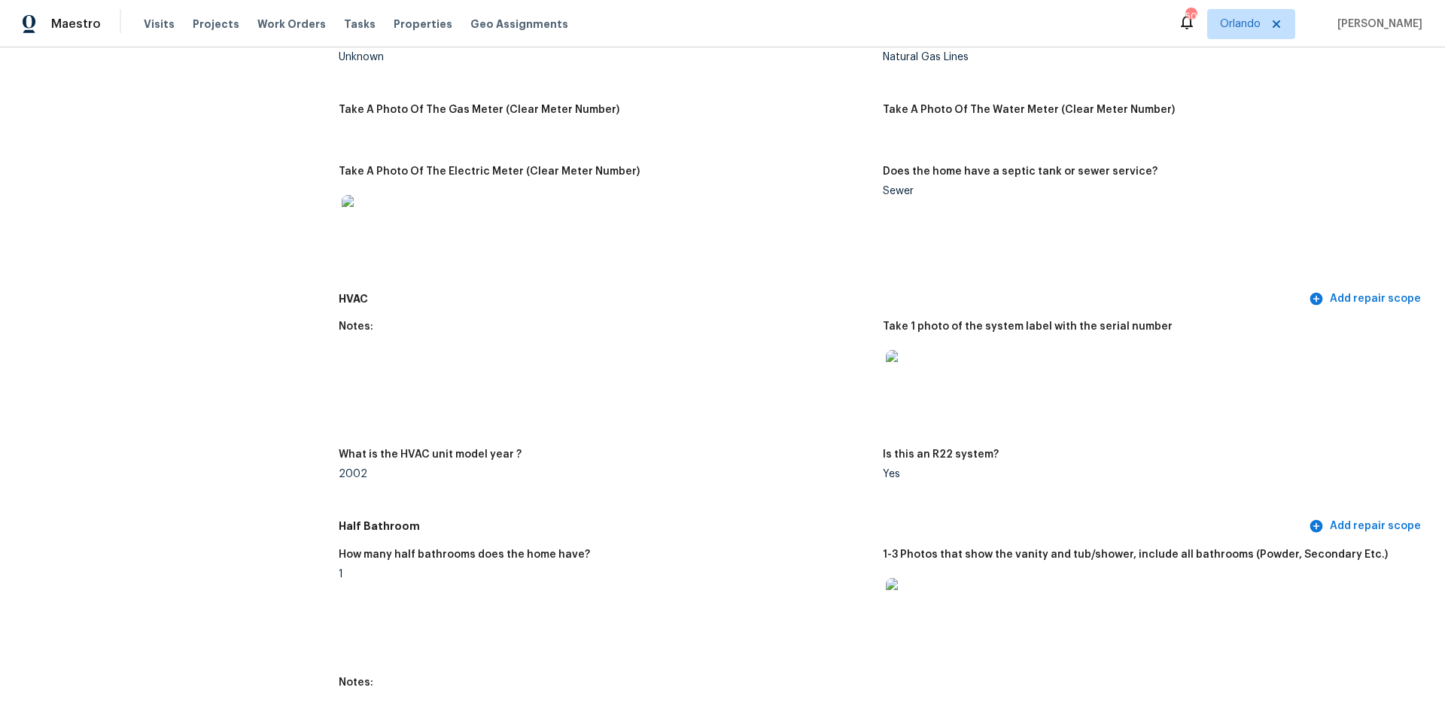
click at [895, 376] on img at bounding box center [910, 374] width 48 height 48
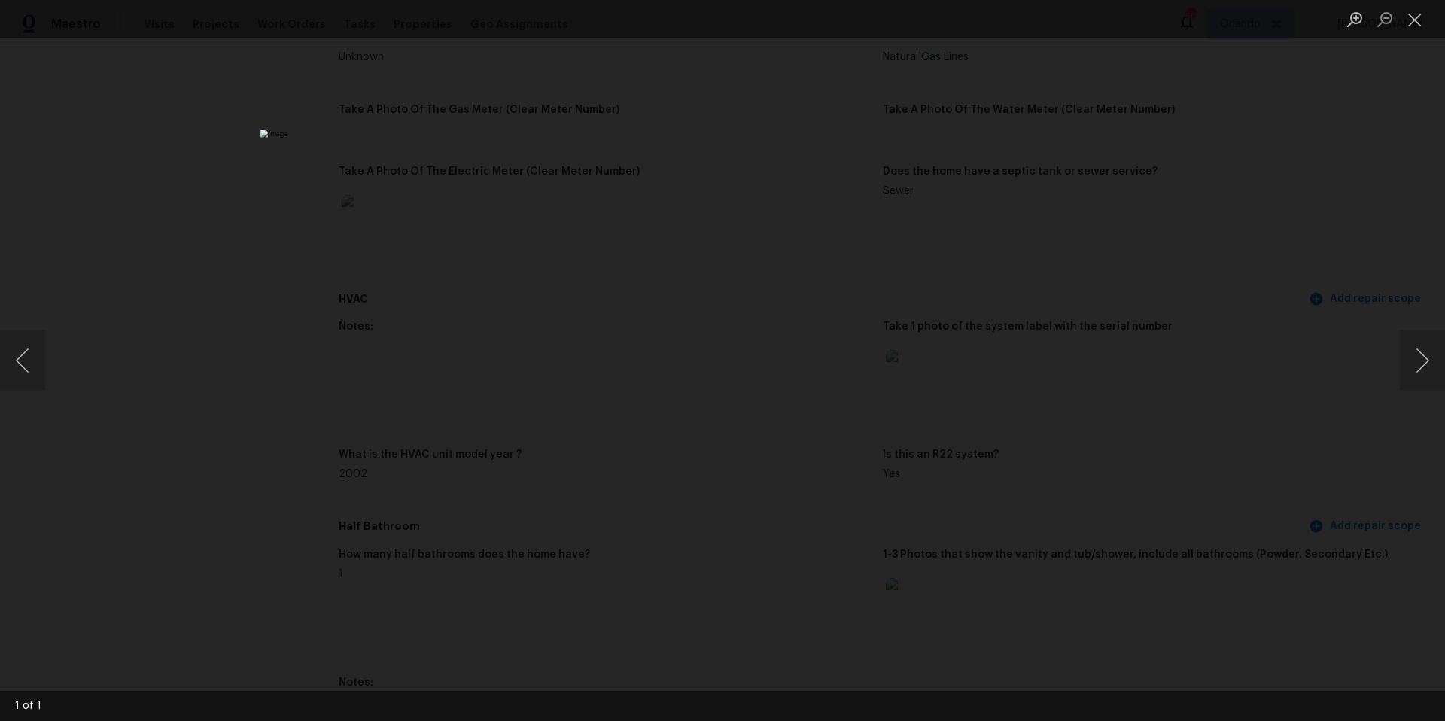
click at [1012, 334] on div "Lightbox" at bounding box center [722, 360] width 1445 height 721
